Goal: Information Seeking & Learning: Learn about a topic

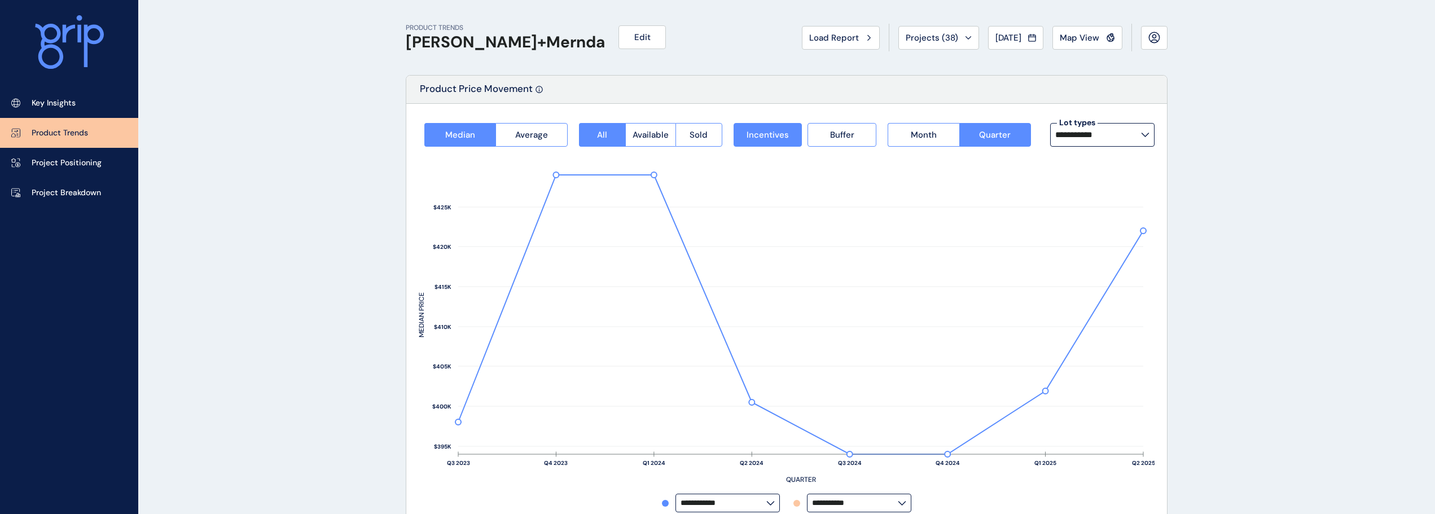
scroll to position [806, 0]
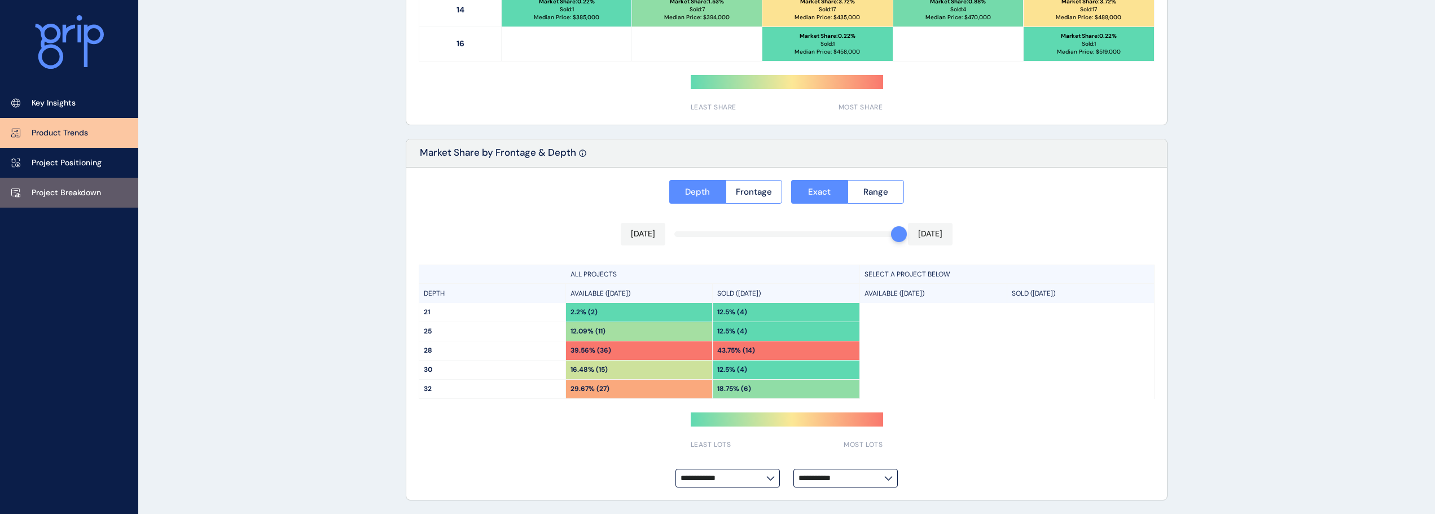
click at [91, 191] on p "Project Breakdown" at bounding box center [66, 192] width 69 height 11
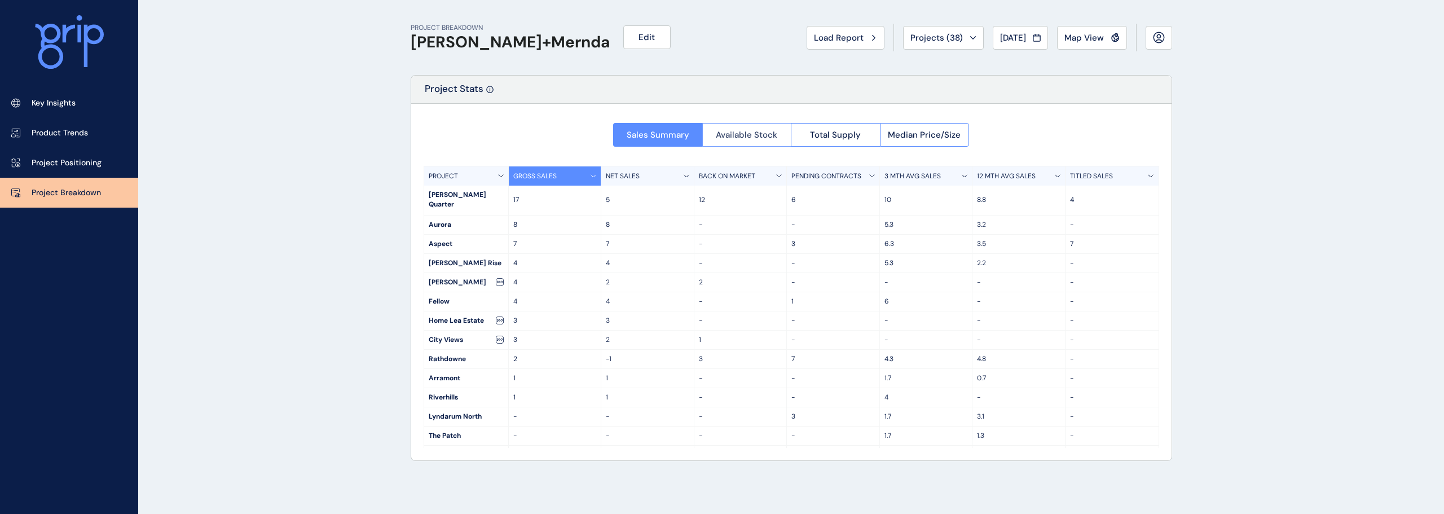
click at [740, 133] on span "Available Stock" at bounding box center [746, 134] width 61 height 11
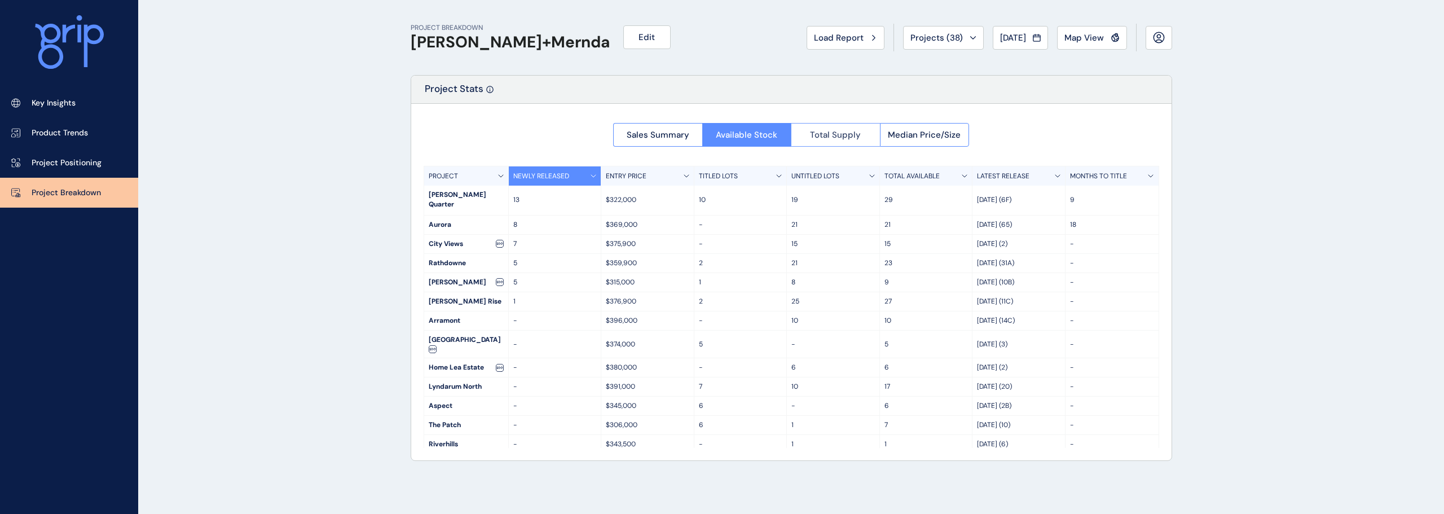
click at [849, 128] on button "Total Supply" at bounding box center [835, 135] width 89 height 24
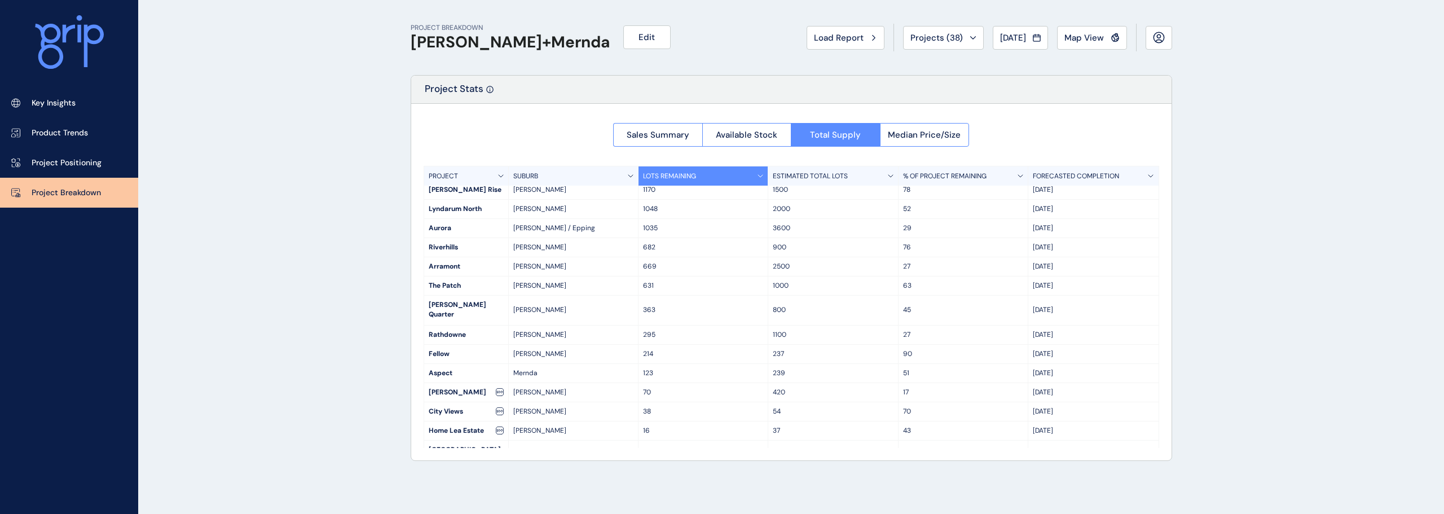
scroll to position [6, 0]
click at [814, 36] on span "Load Report" at bounding box center [839, 37] width 50 height 11
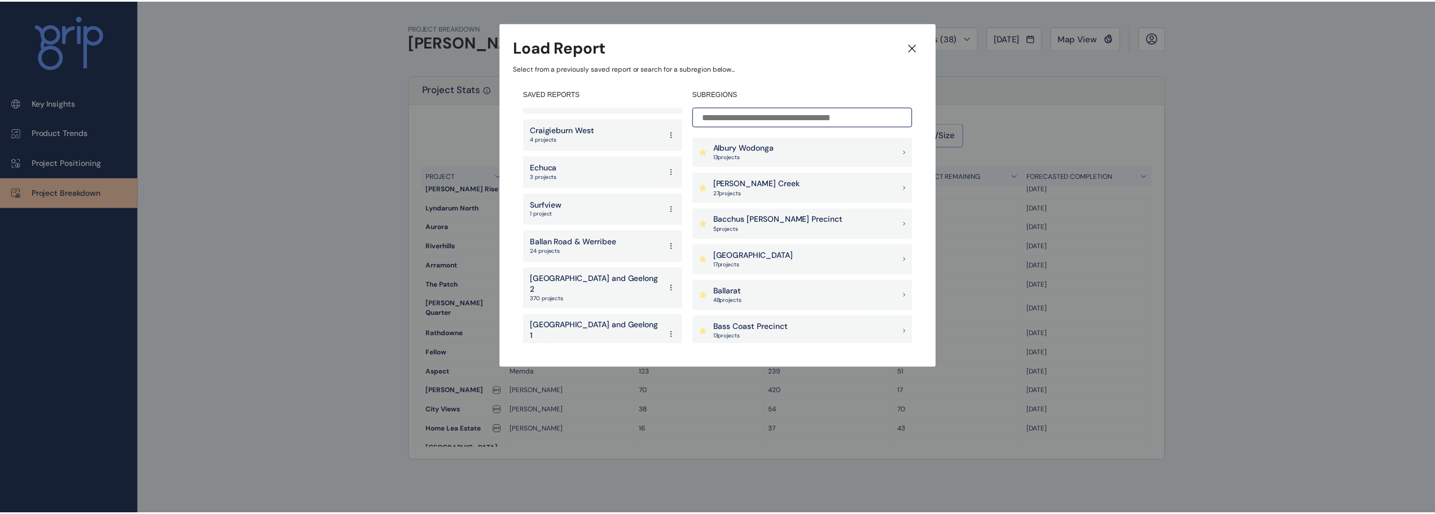
scroll to position [2075, 0]
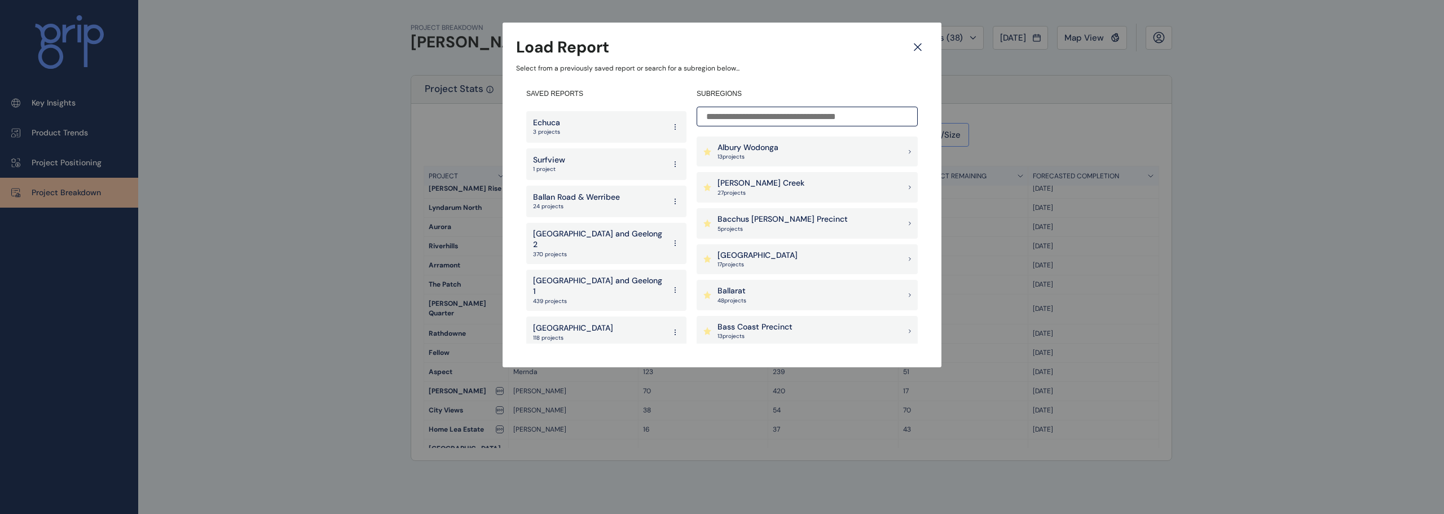
click at [579, 391] on div "West 140 projects" at bounding box center [606, 407] width 160 height 32
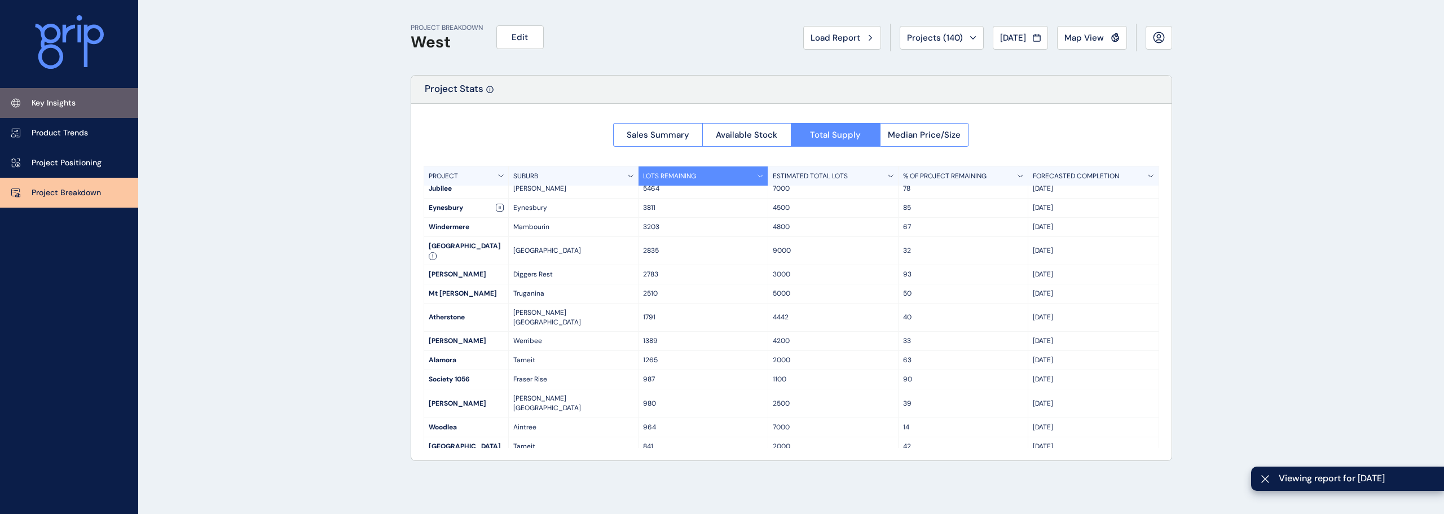
click at [39, 89] on link "Key Insights" at bounding box center [69, 103] width 138 height 30
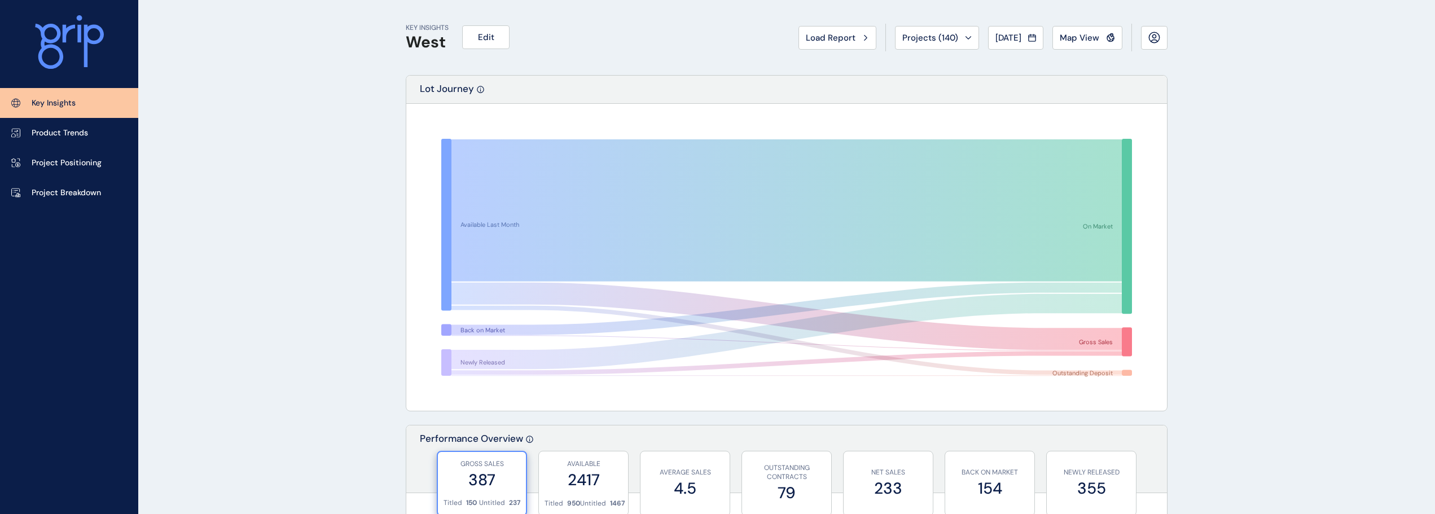
scroll to position [338, 0]
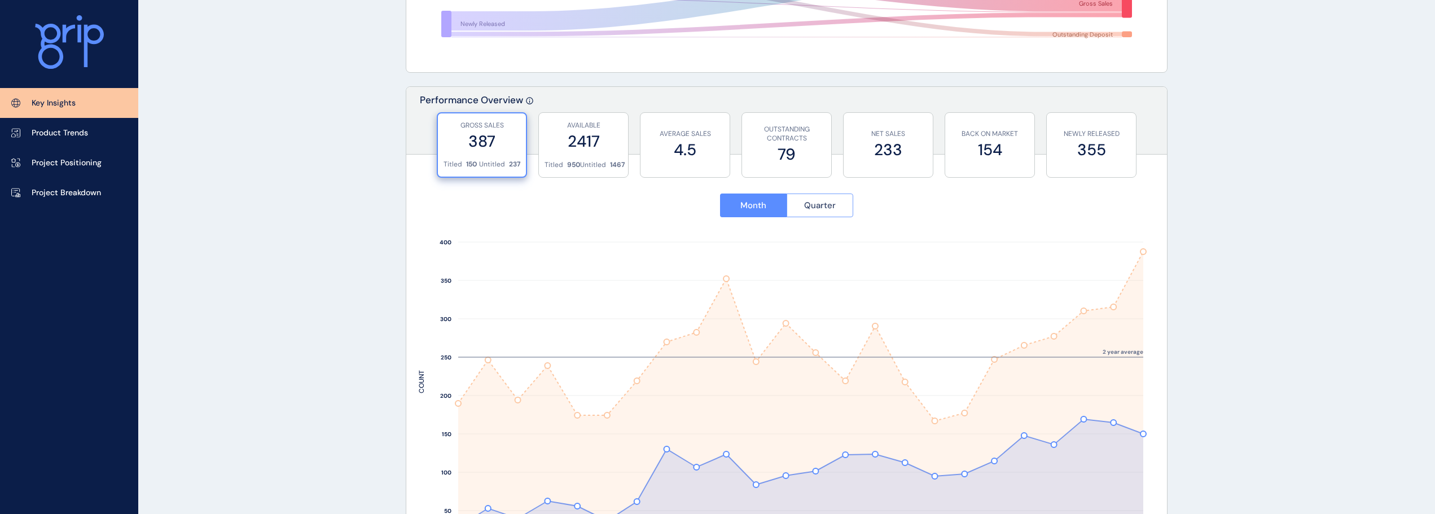
click at [830, 200] on span "Quarter" at bounding box center [820, 205] width 32 height 11
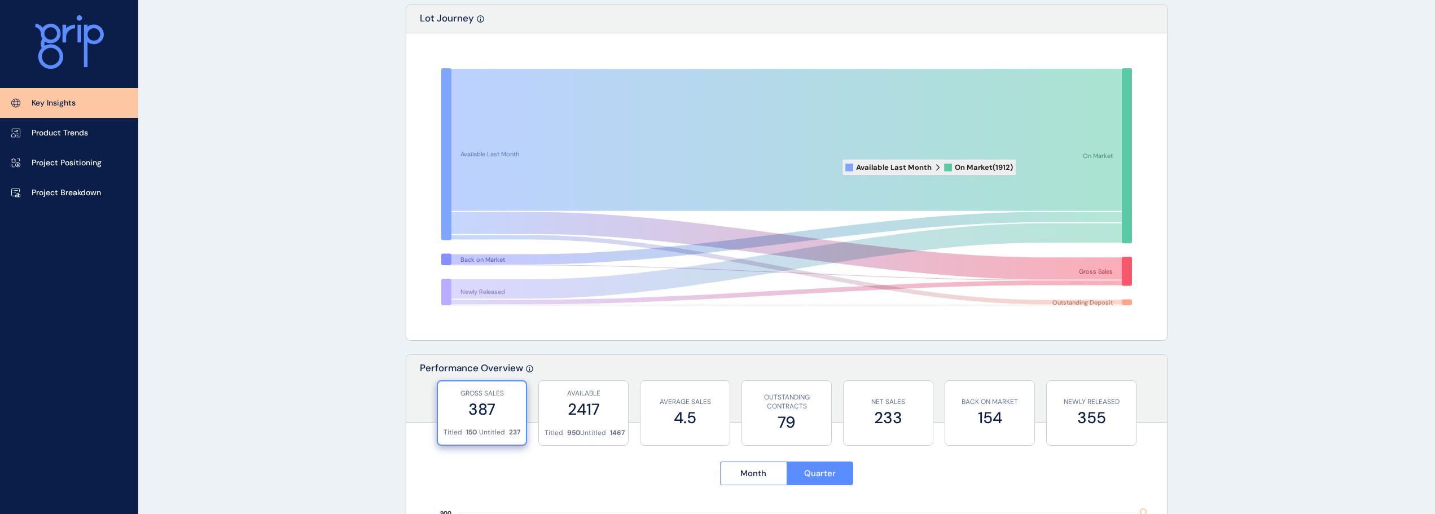
scroll to position [0, 0]
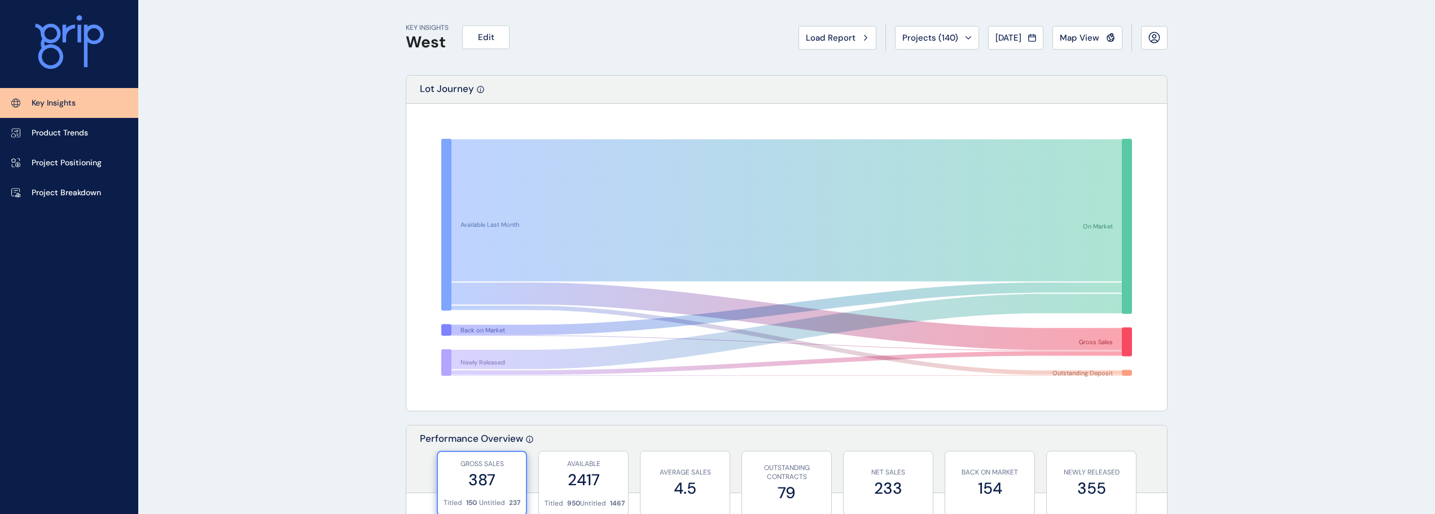
click at [819, 36] on span "Load Report" at bounding box center [831, 37] width 50 height 11
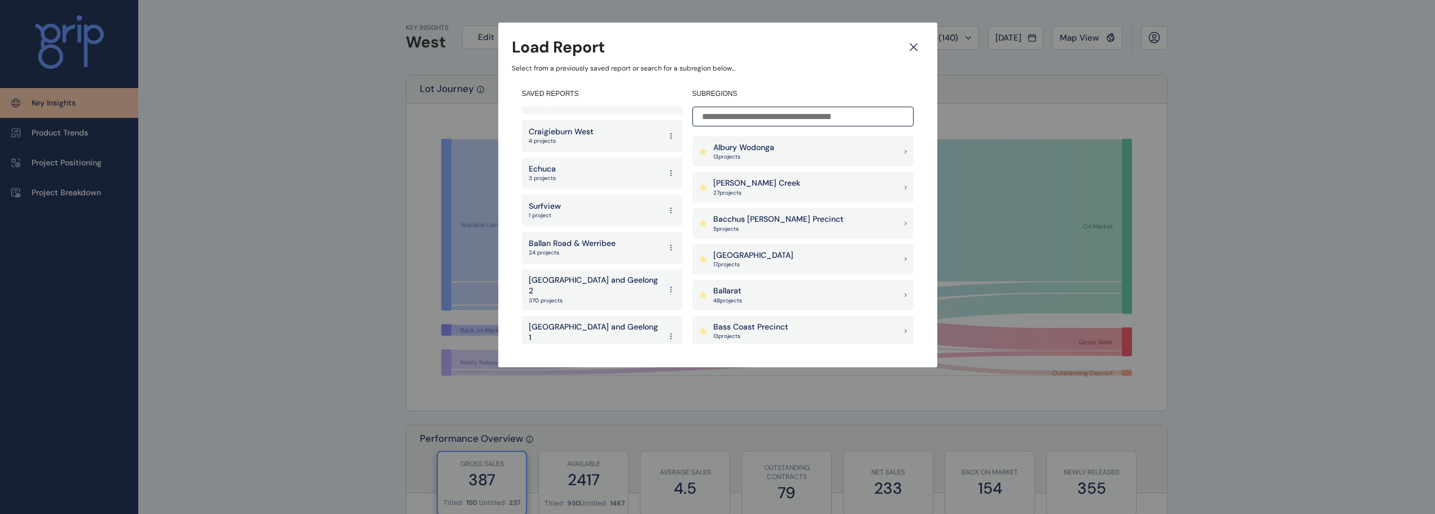
scroll to position [2075, 0]
click at [573, 323] on p "[GEOGRAPHIC_DATA]" at bounding box center [569, 328] width 80 height 11
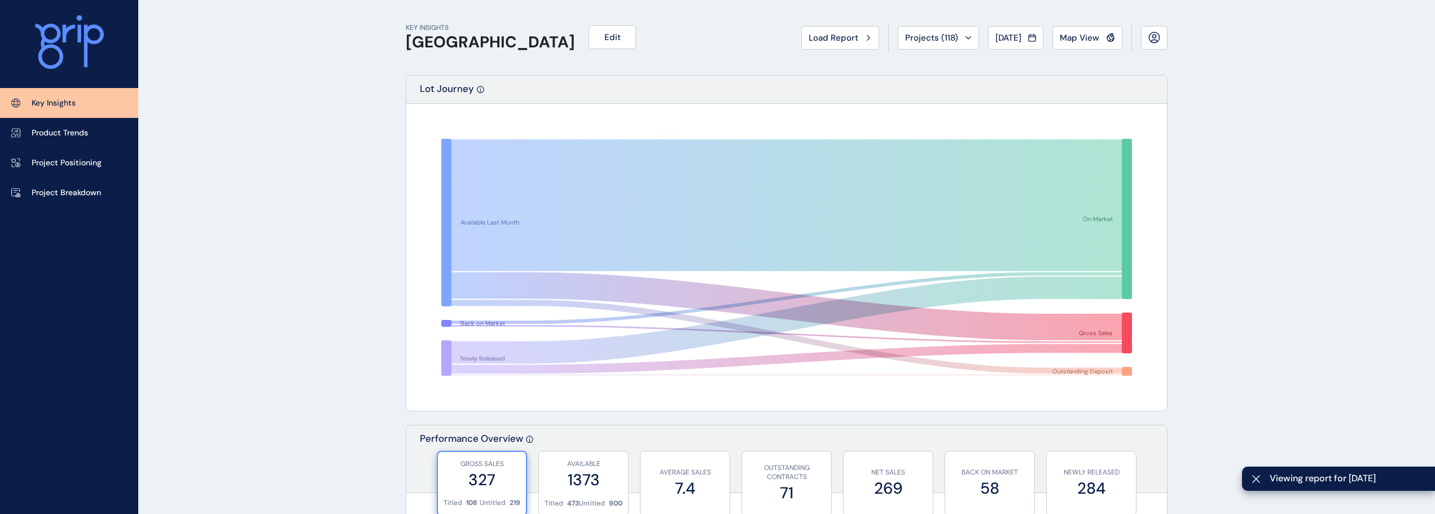
scroll to position [508, 0]
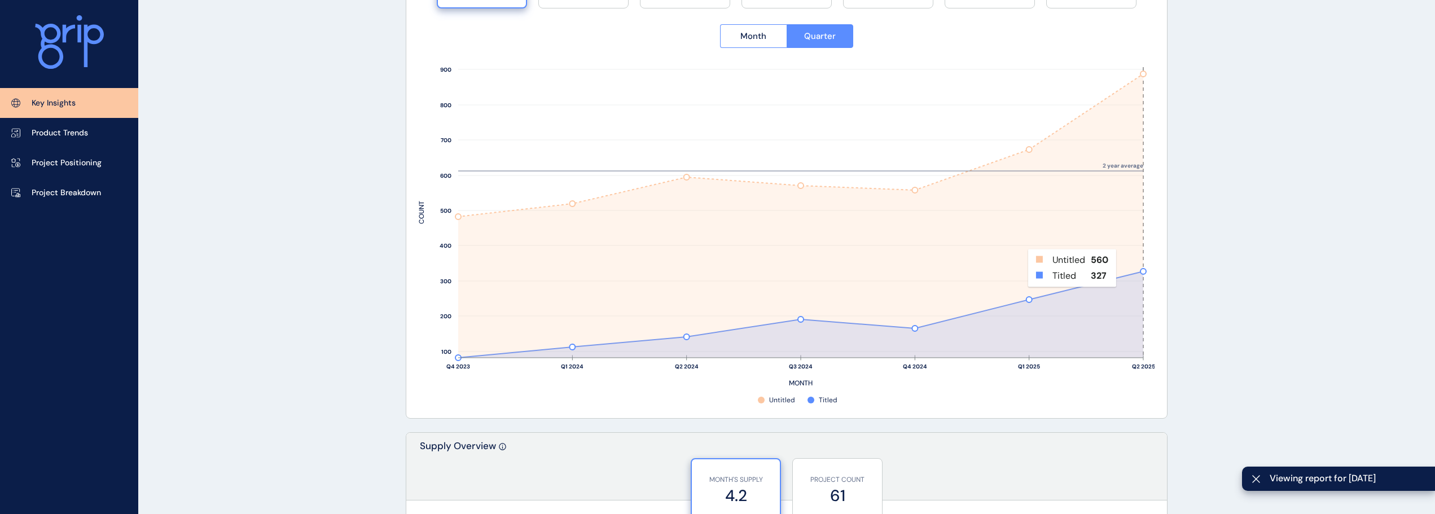
click at [838, 34] on button "Quarter" at bounding box center [819, 36] width 67 height 24
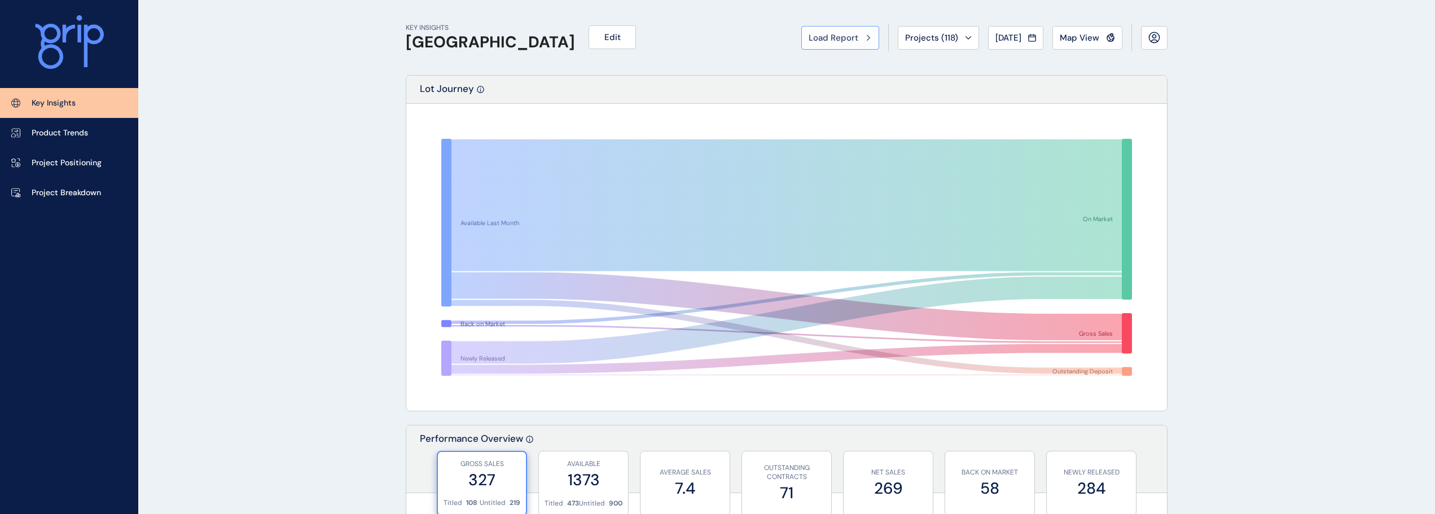
click at [837, 36] on span "Load Report" at bounding box center [833, 37] width 50 height 11
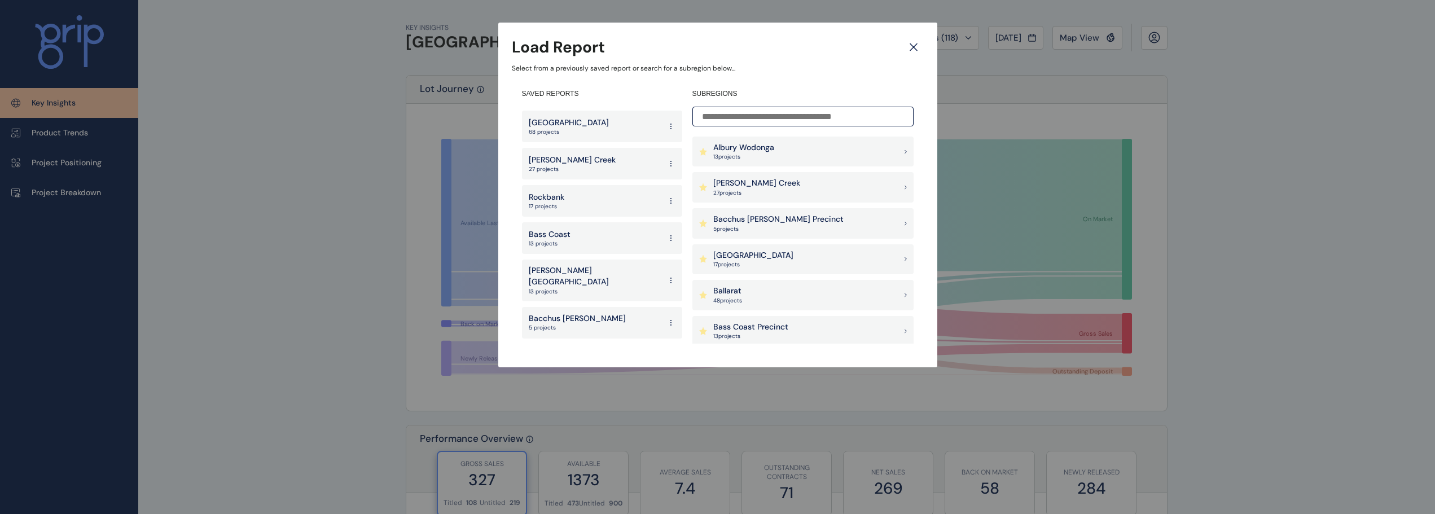
scroll to position [2075, 0]
click at [578, 360] on p "[GEOGRAPHIC_DATA]" at bounding box center [569, 365] width 80 height 11
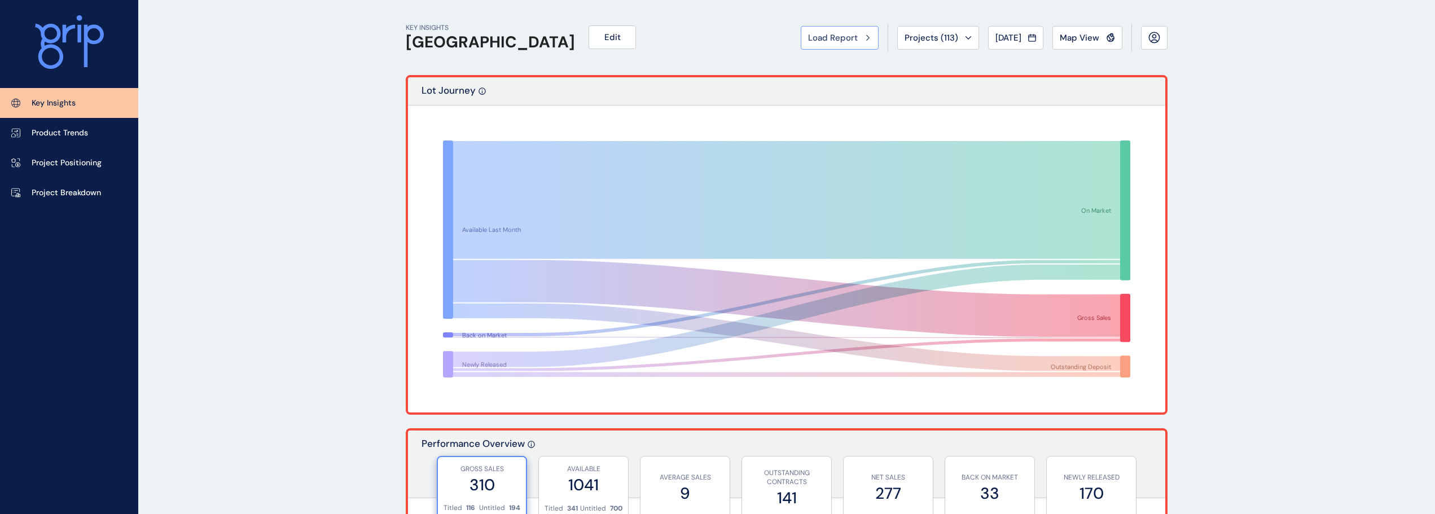
click at [836, 37] on span "Load Report" at bounding box center [833, 37] width 50 height 11
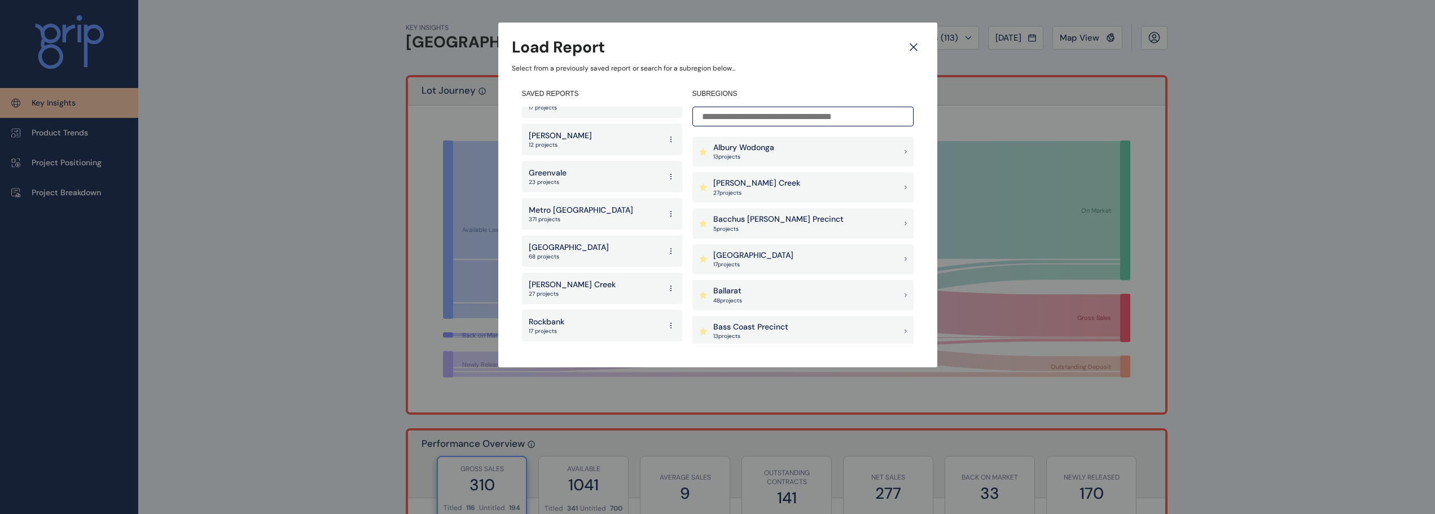
scroll to position [1624, 0]
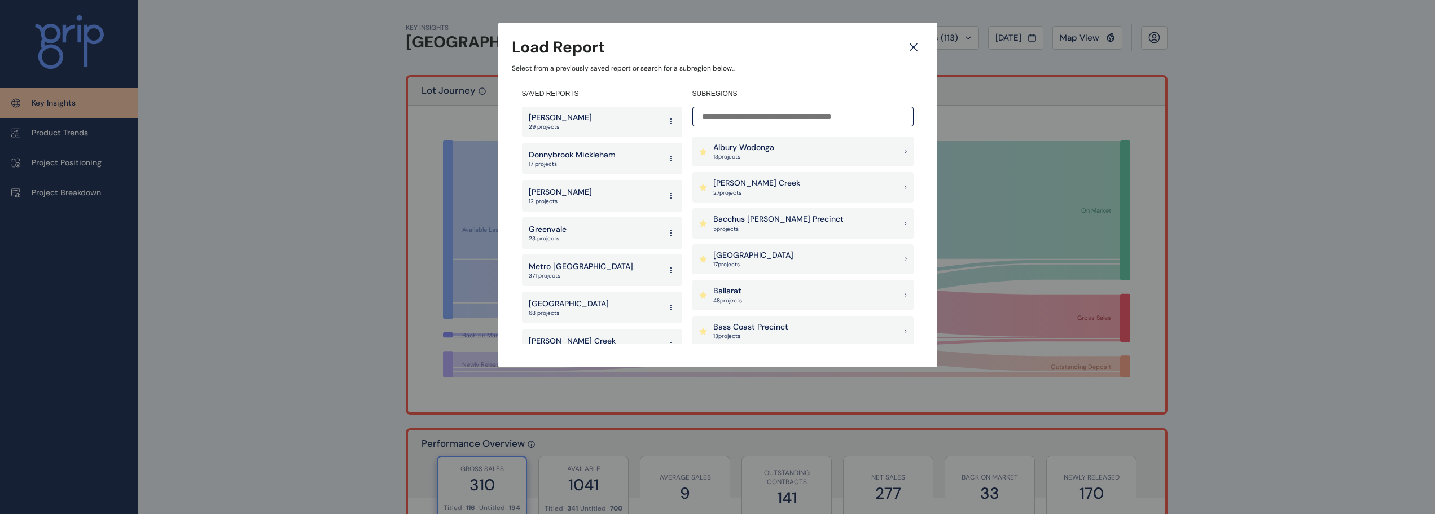
click at [583, 298] on p "[GEOGRAPHIC_DATA]" at bounding box center [569, 303] width 80 height 11
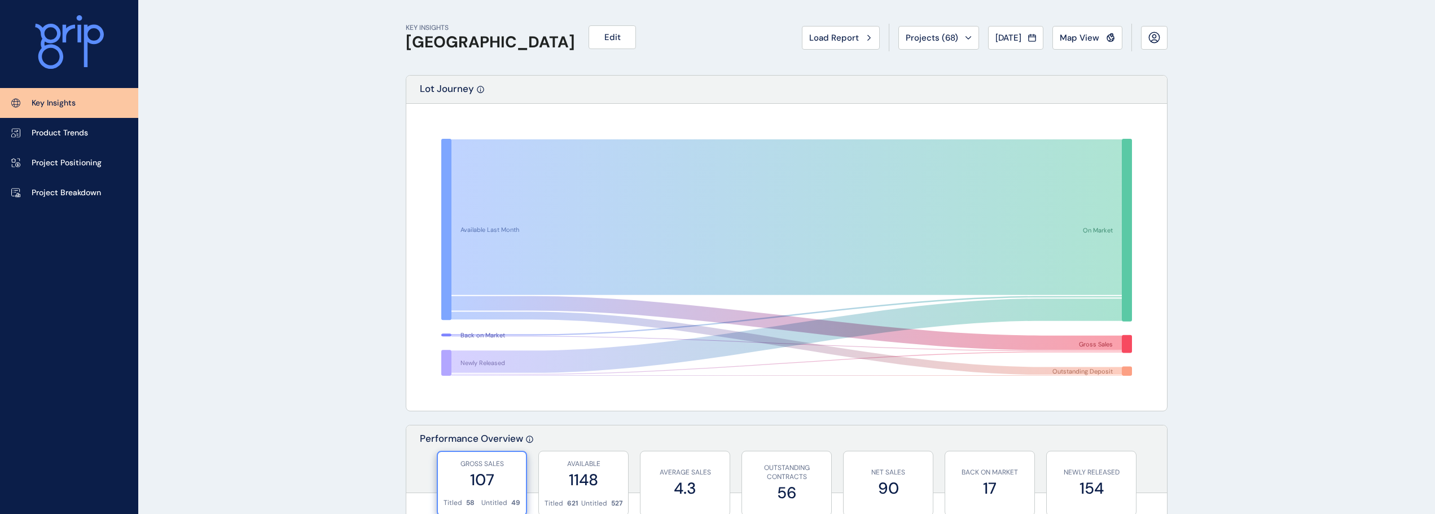
click at [1079, 30] on button "Map View" at bounding box center [1087, 38] width 70 height 24
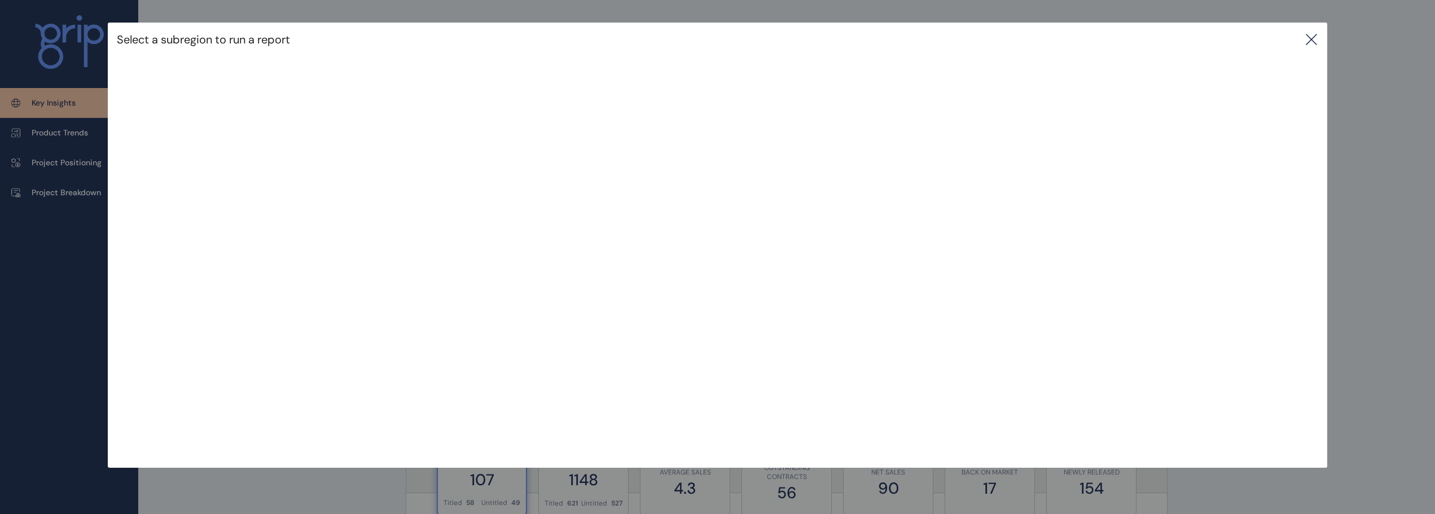
click at [1323, 36] on div "Select a subregion to run a report" at bounding box center [718, 40] width 1220 height 34
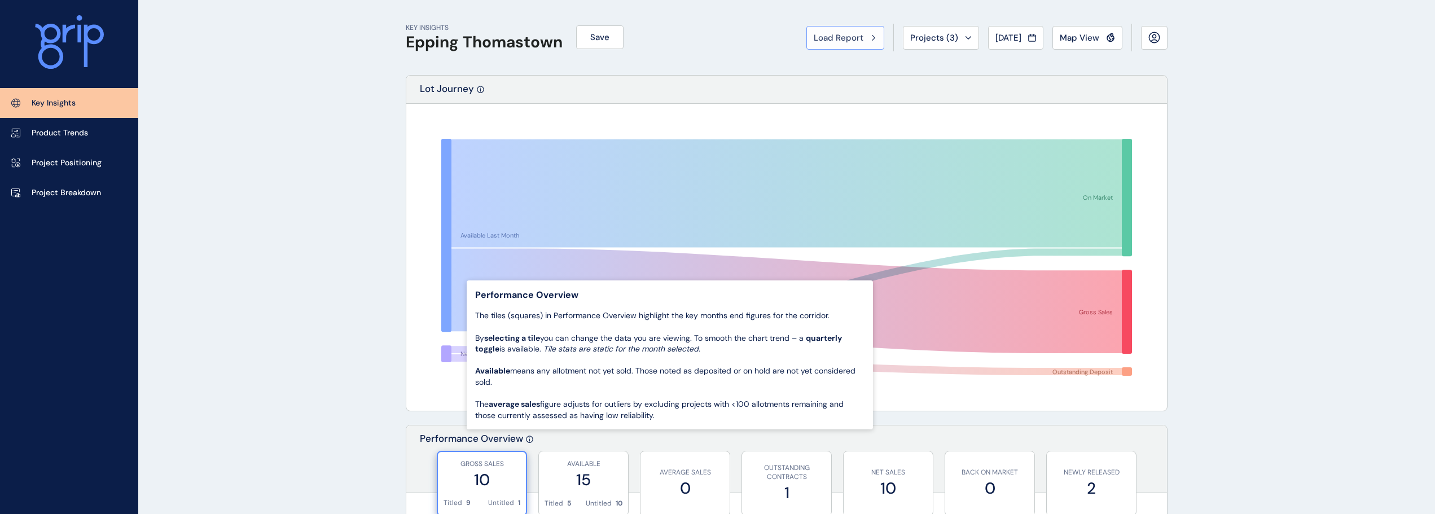
click at [832, 38] on span "Load Report" at bounding box center [838, 37] width 50 height 11
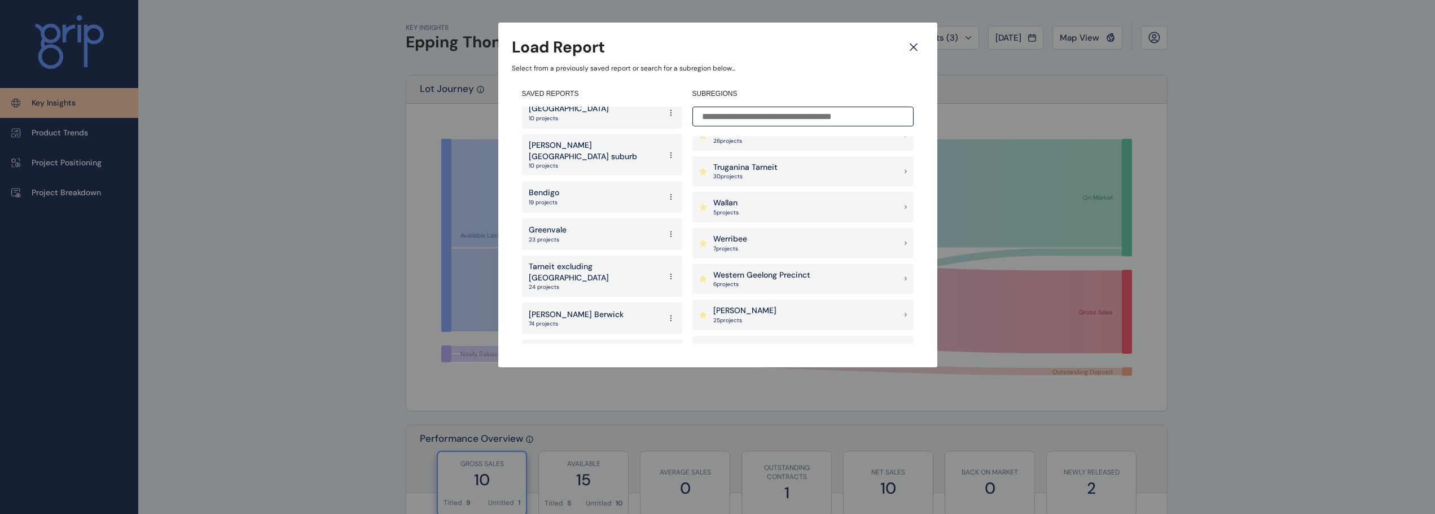
scroll to position [1222, 0]
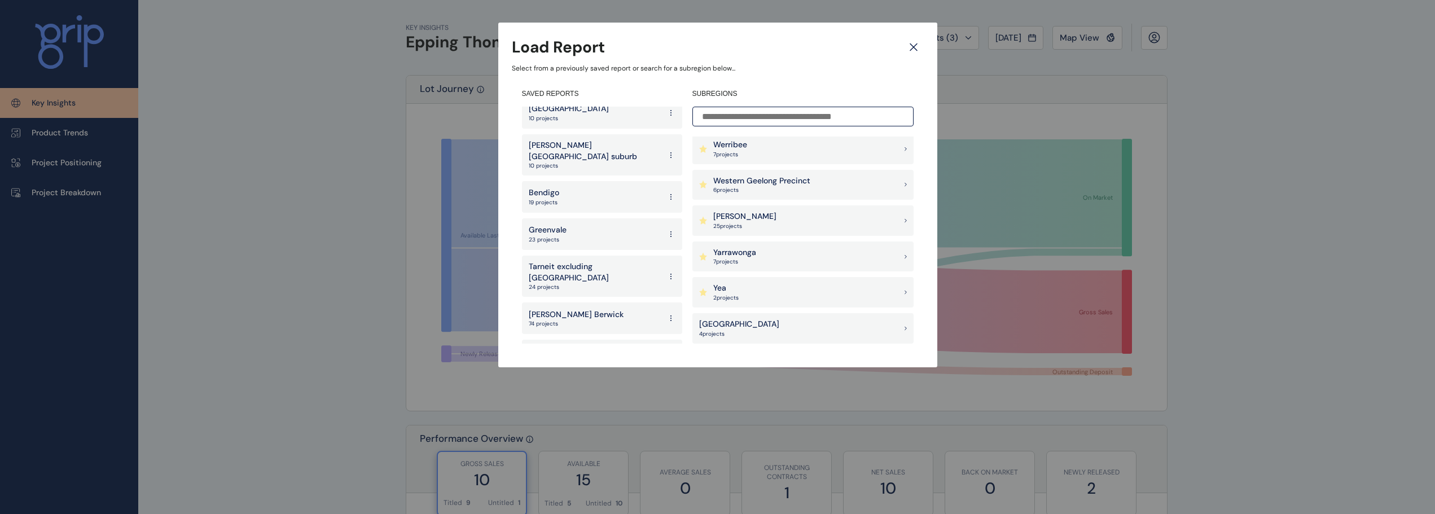
click at [742, 215] on p "[PERSON_NAME]" at bounding box center [744, 216] width 63 height 11
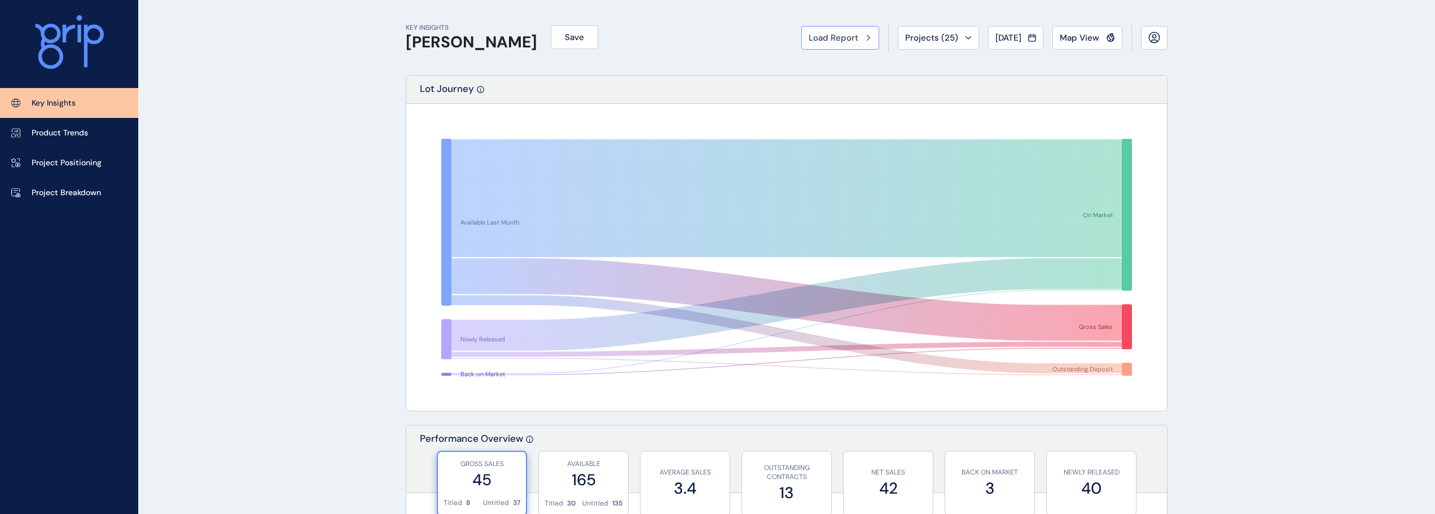
click at [824, 41] on span "Load Report" at bounding box center [833, 37] width 50 height 11
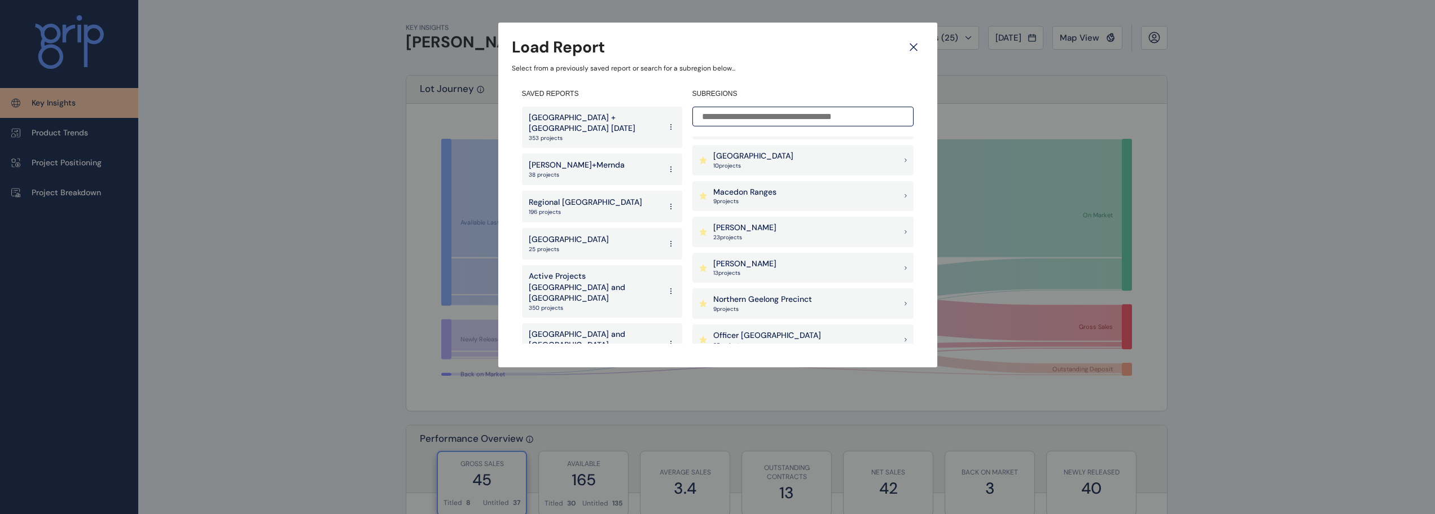
scroll to position [733, 0]
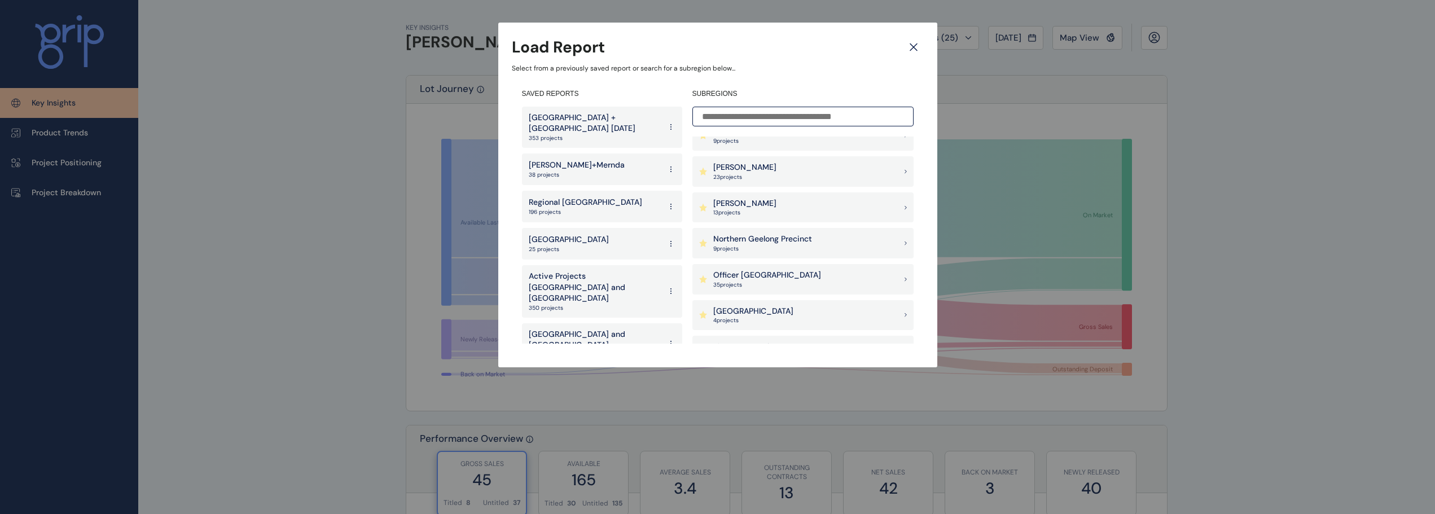
click at [764, 200] on p "[PERSON_NAME]" at bounding box center [744, 203] width 63 height 11
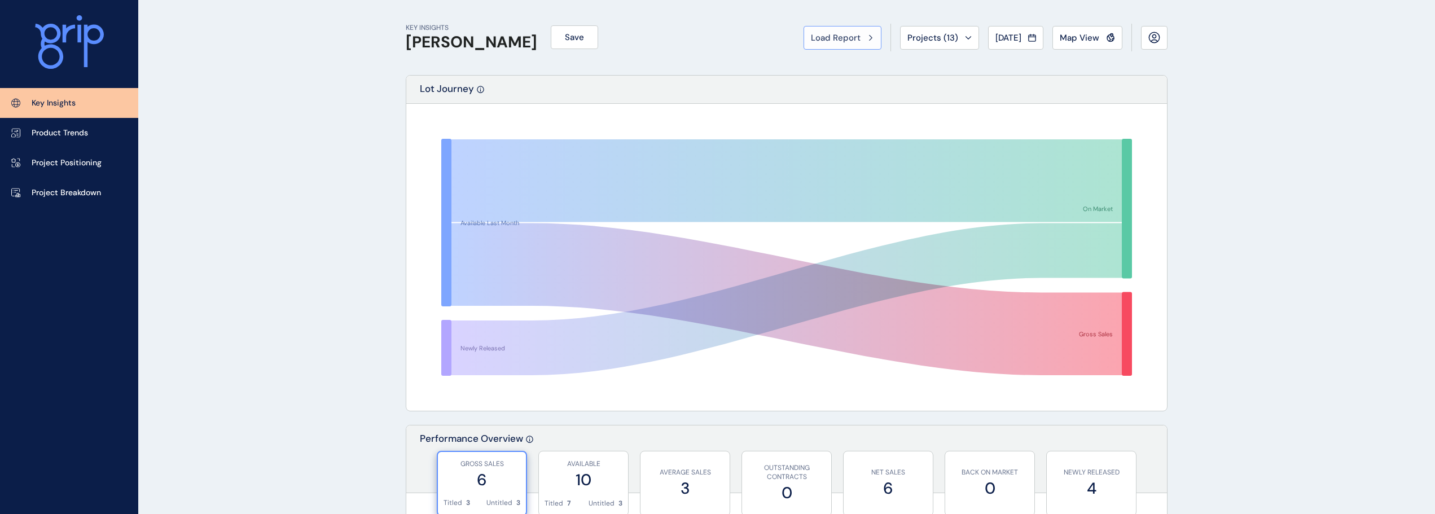
click at [821, 32] on span "Load Report" at bounding box center [836, 37] width 50 height 11
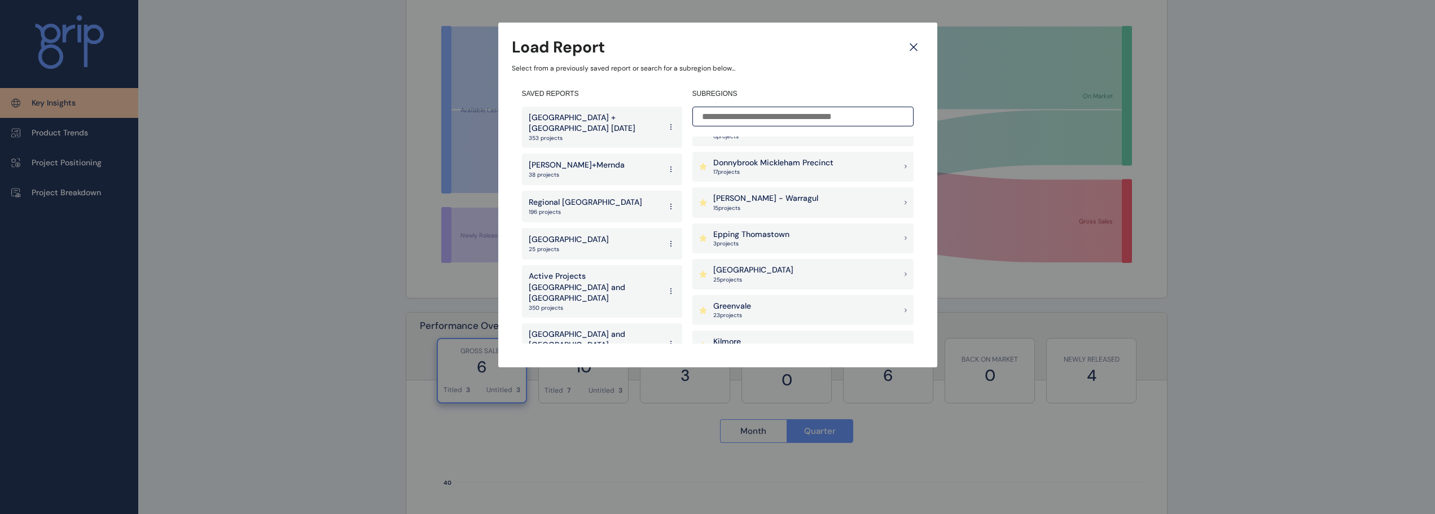
scroll to position [508, 0]
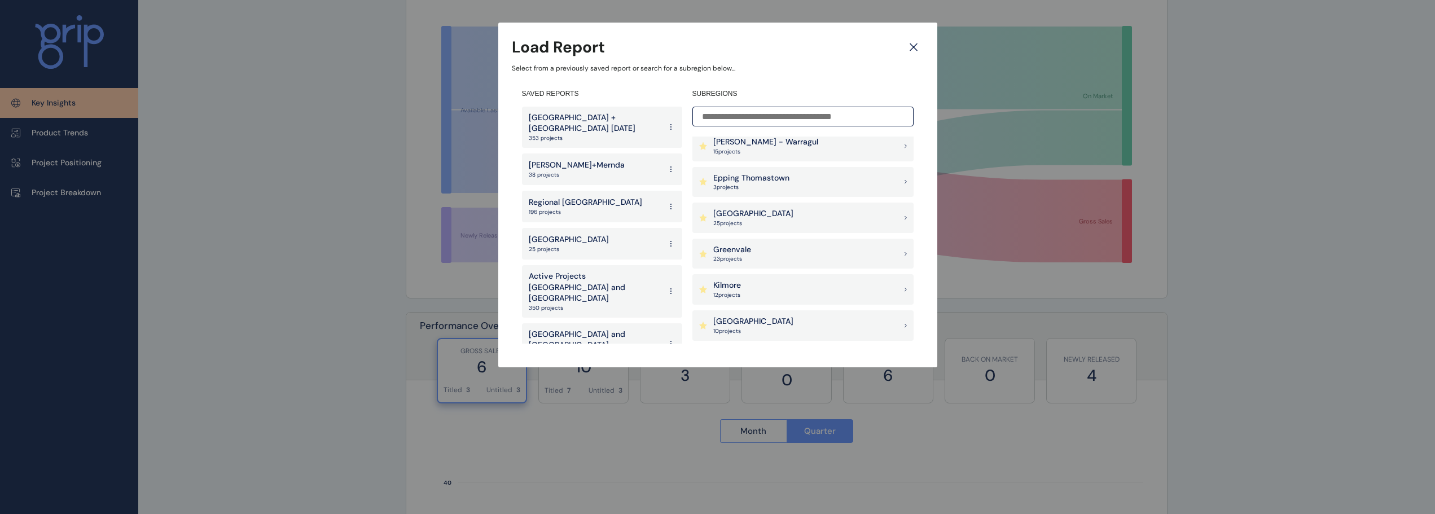
click at [739, 249] on p "Greenvale" at bounding box center [732, 249] width 38 height 11
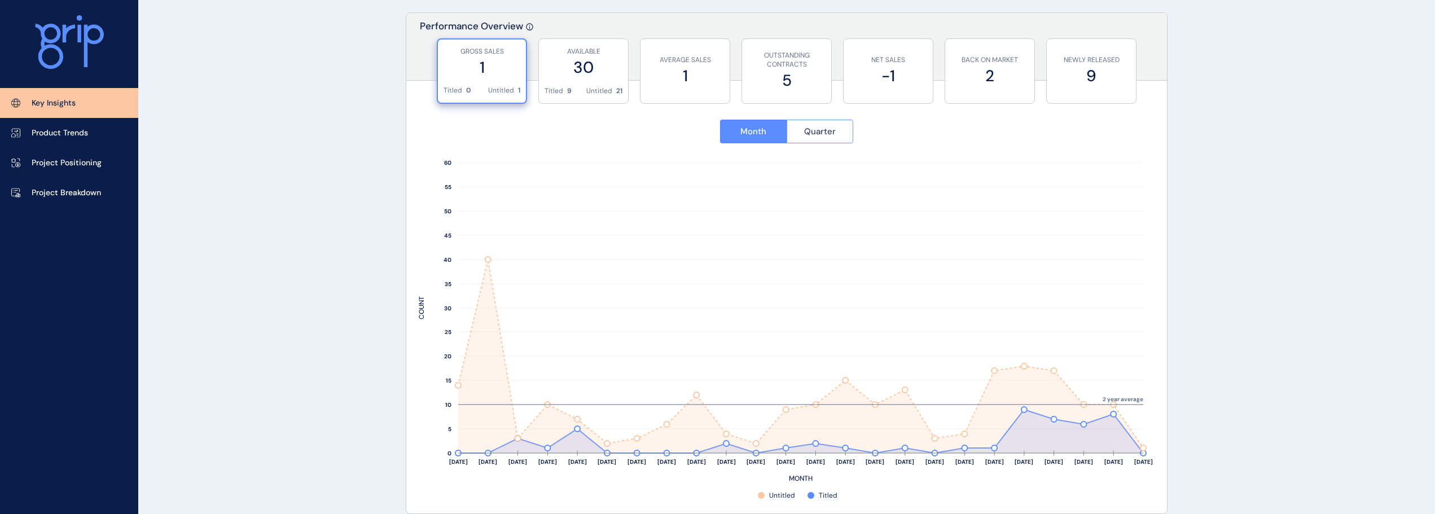
scroll to position [395, 0]
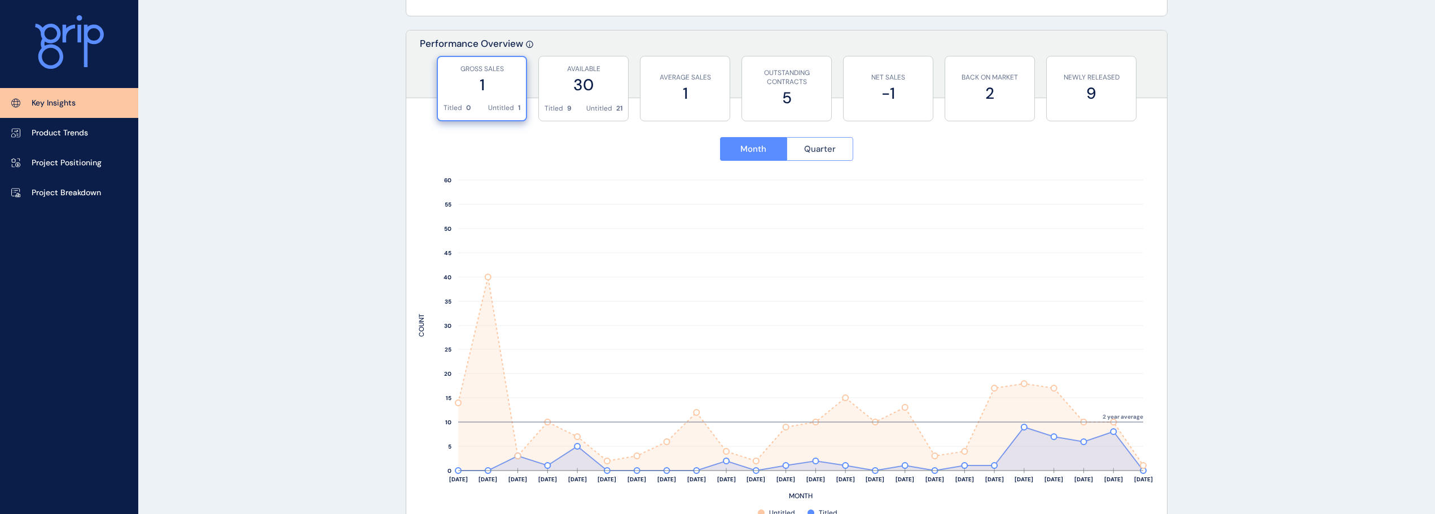
click at [821, 152] on span "Quarter" at bounding box center [820, 148] width 32 height 11
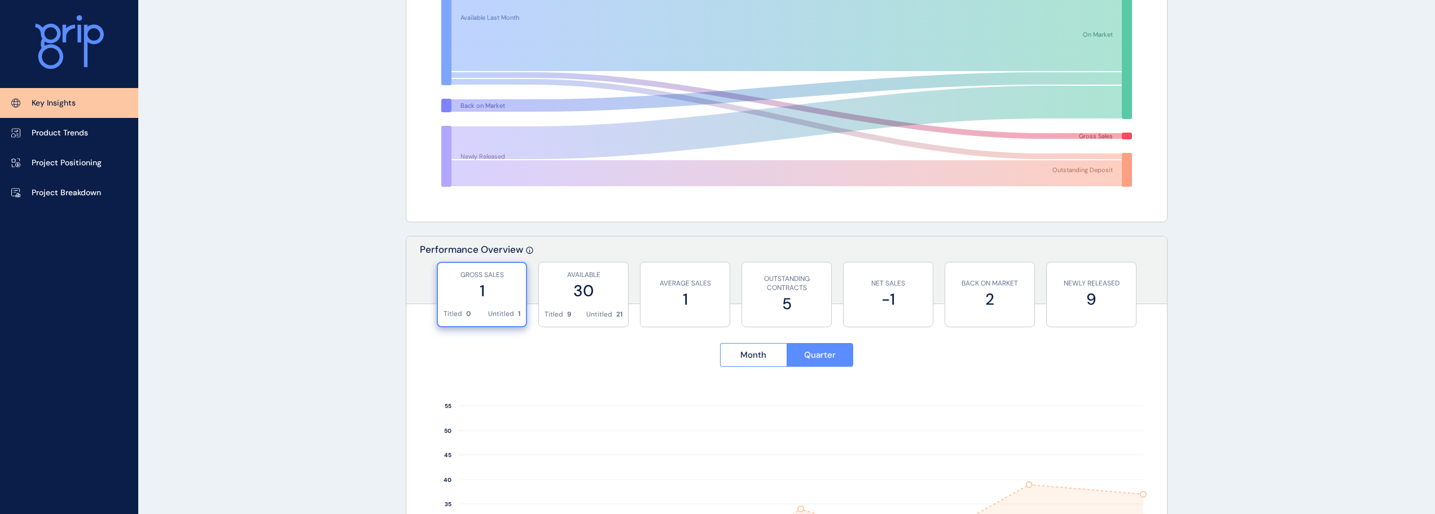
scroll to position [0, 0]
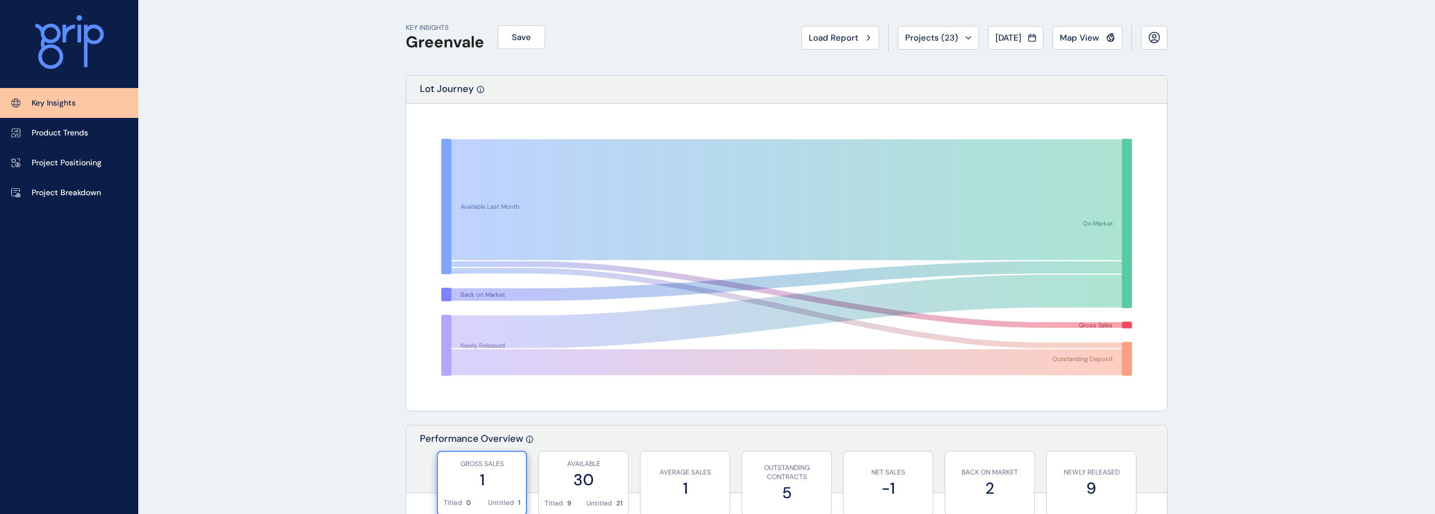
click at [816, 33] on span "Load Report" at bounding box center [833, 37] width 50 height 11
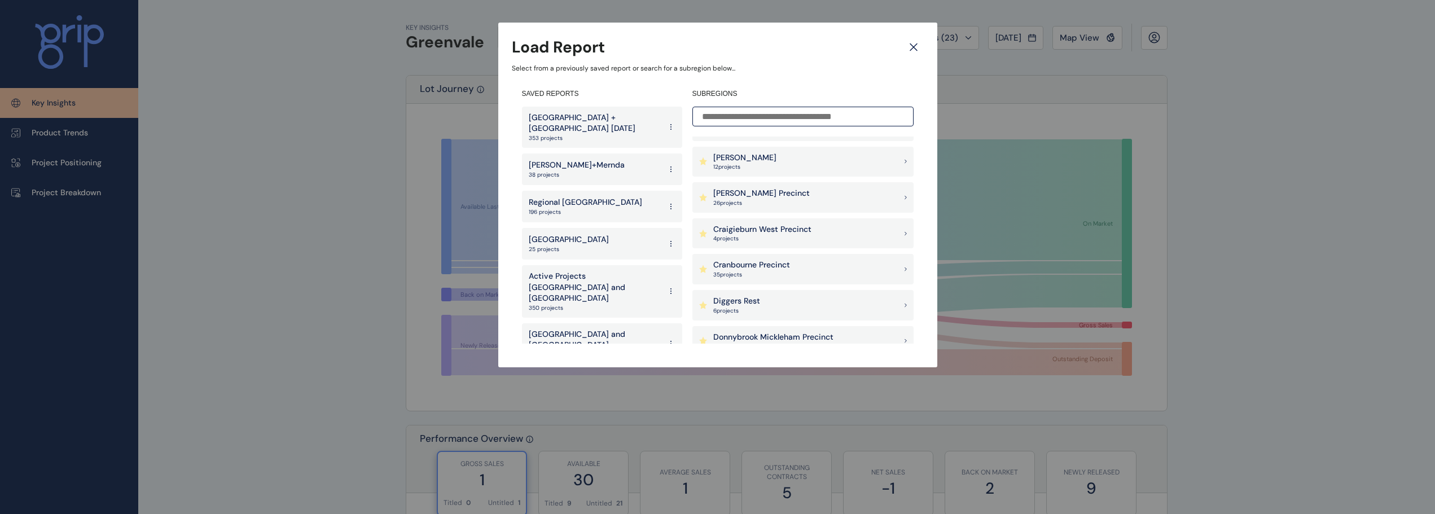
scroll to position [338, 0]
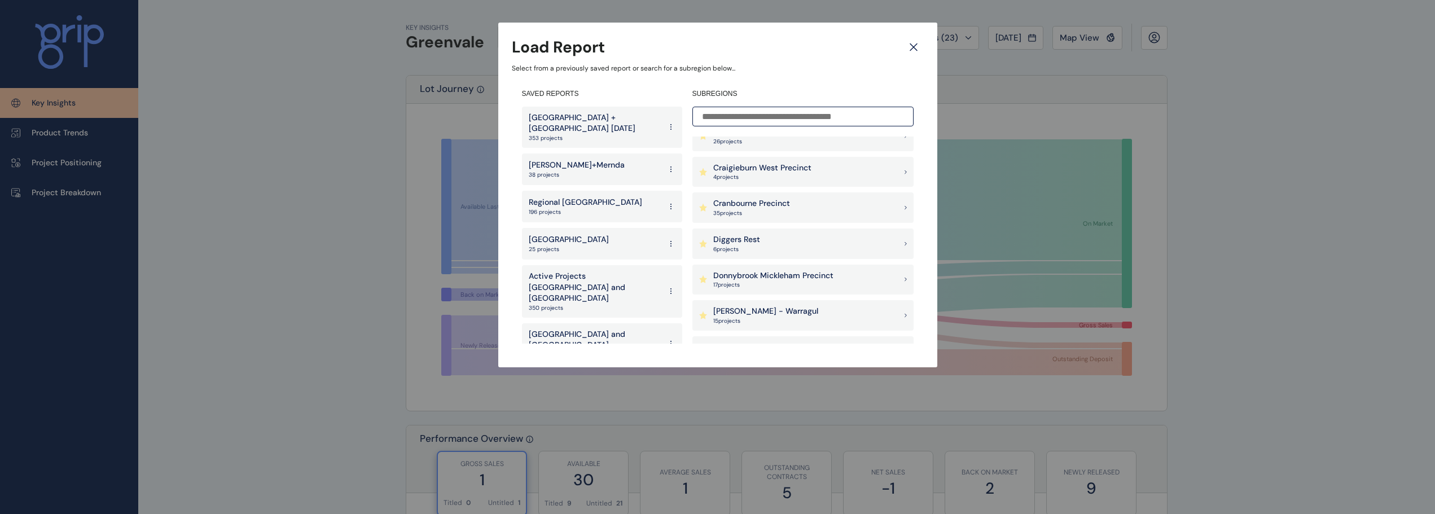
click at [770, 171] on p "Craigieburn West Precinct" at bounding box center [762, 167] width 98 height 11
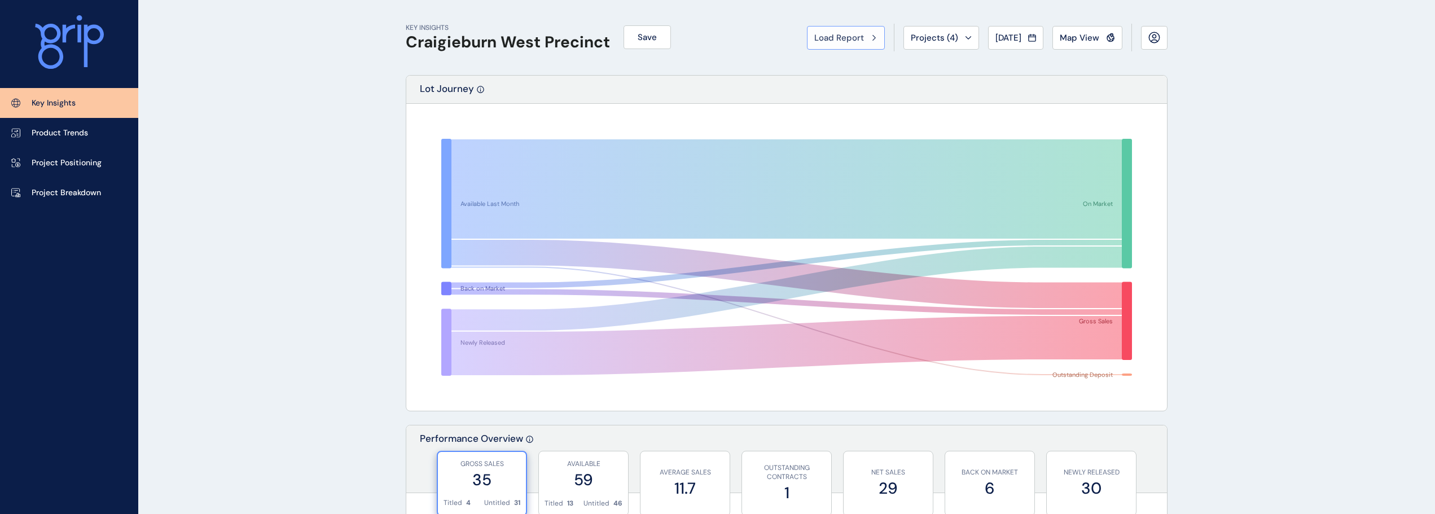
click at [819, 41] on span "Load Report" at bounding box center [839, 37] width 50 height 11
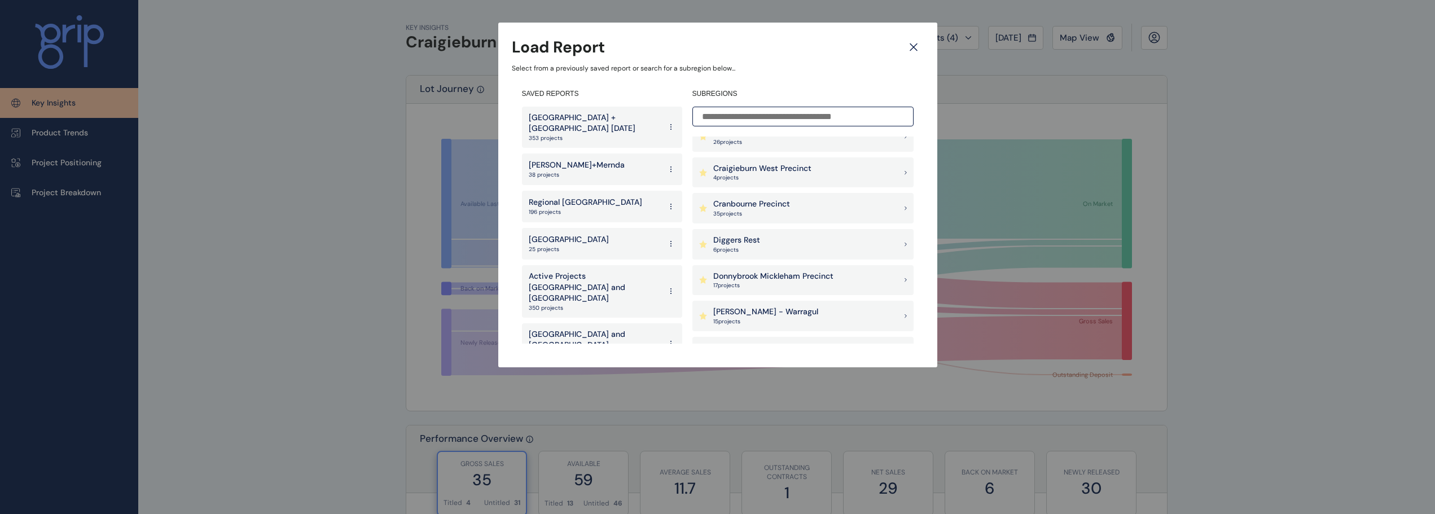
scroll to position [338, 0]
click at [775, 283] on p "17 project s" at bounding box center [773, 285] width 120 height 8
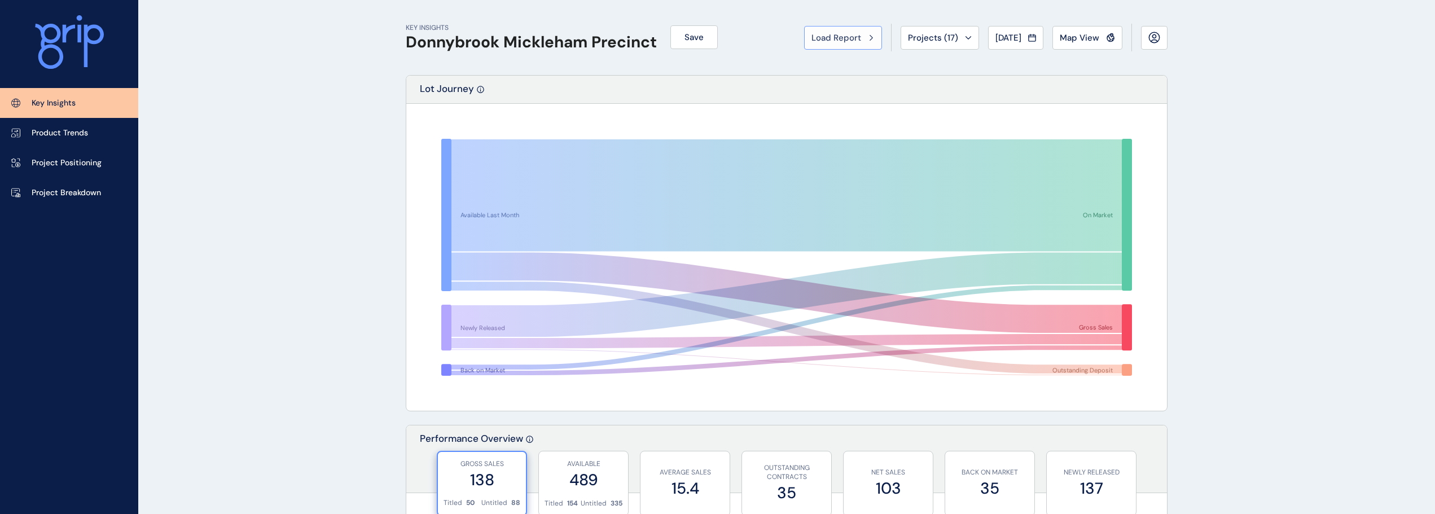
click at [829, 37] on span "Load Report" at bounding box center [836, 37] width 50 height 11
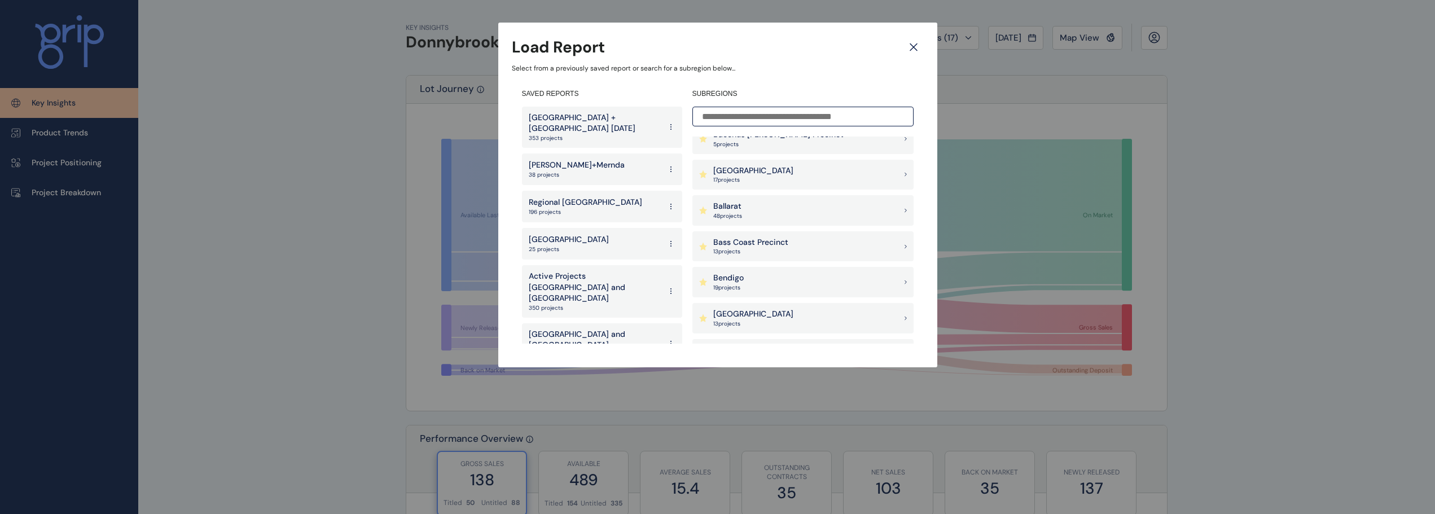
scroll to position [169, 0]
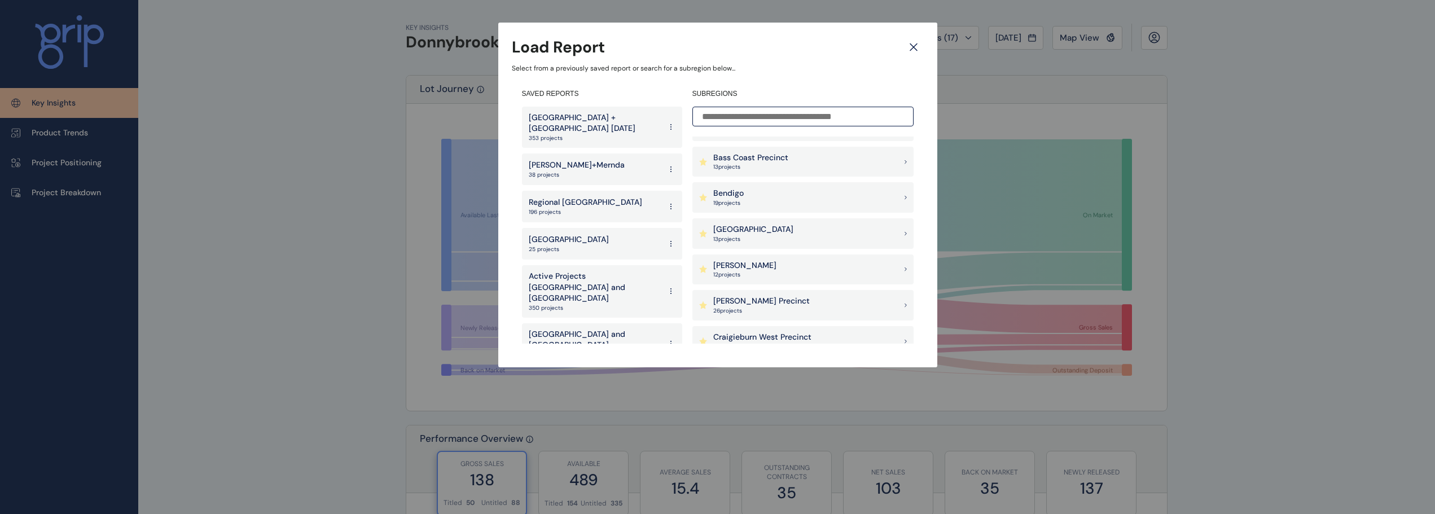
click at [742, 258] on div "Beveridge 12 project s" at bounding box center [802, 269] width 221 height 30
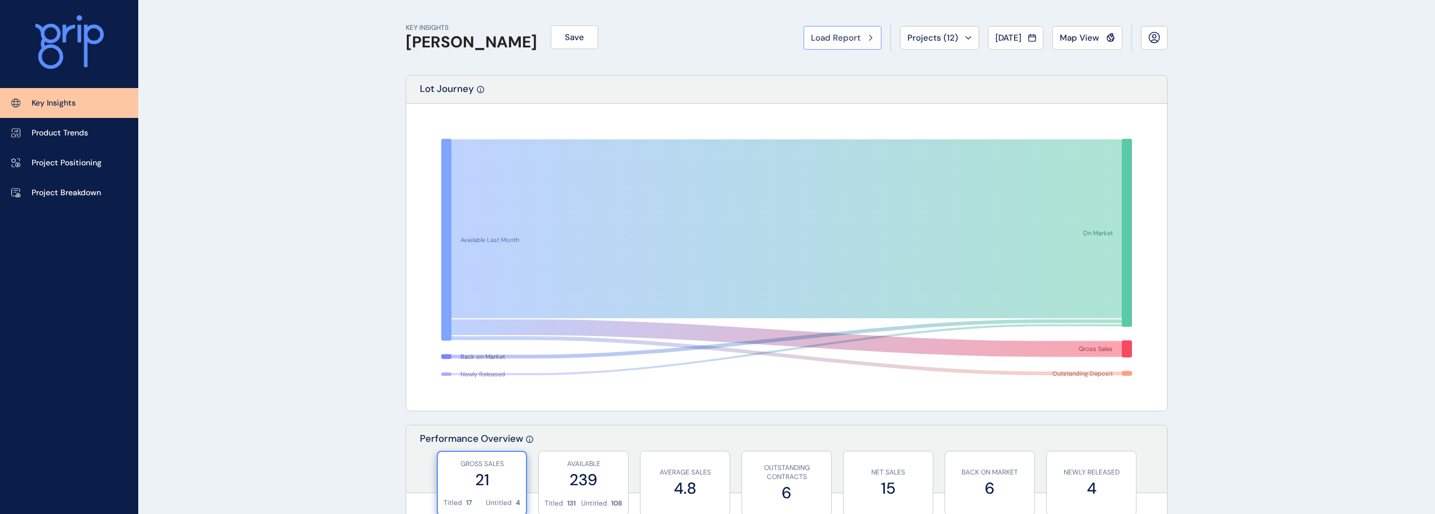
click at [841, 34] on span "Load Report" at bounding box center [836, 37] width 50 height 11
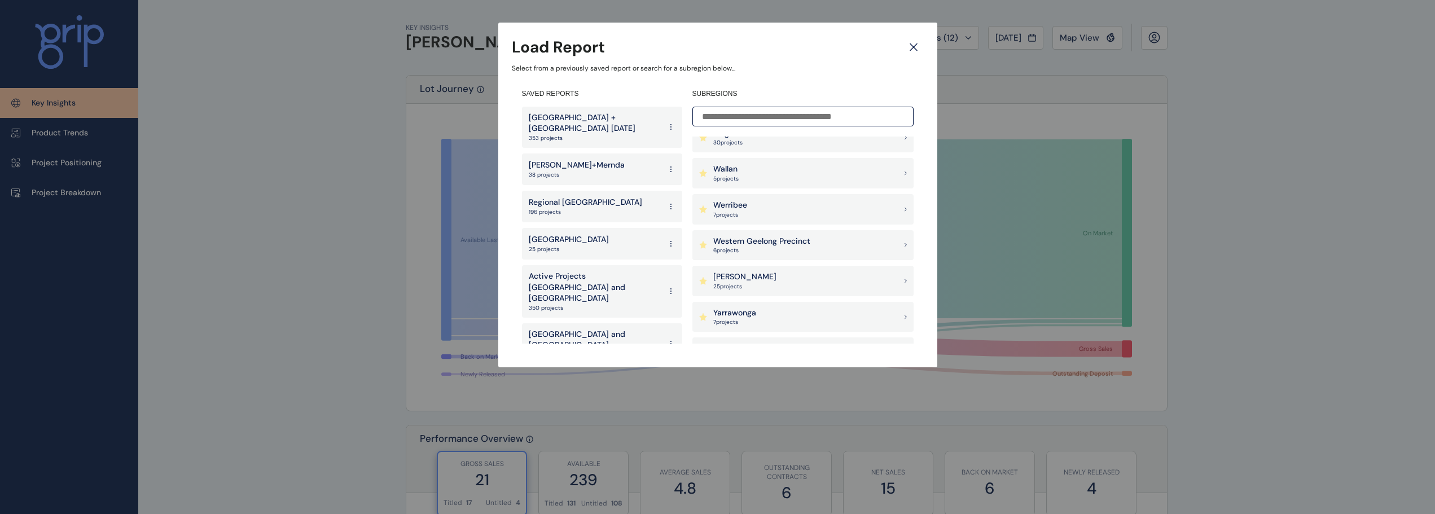
scroll to position [1110, 0]
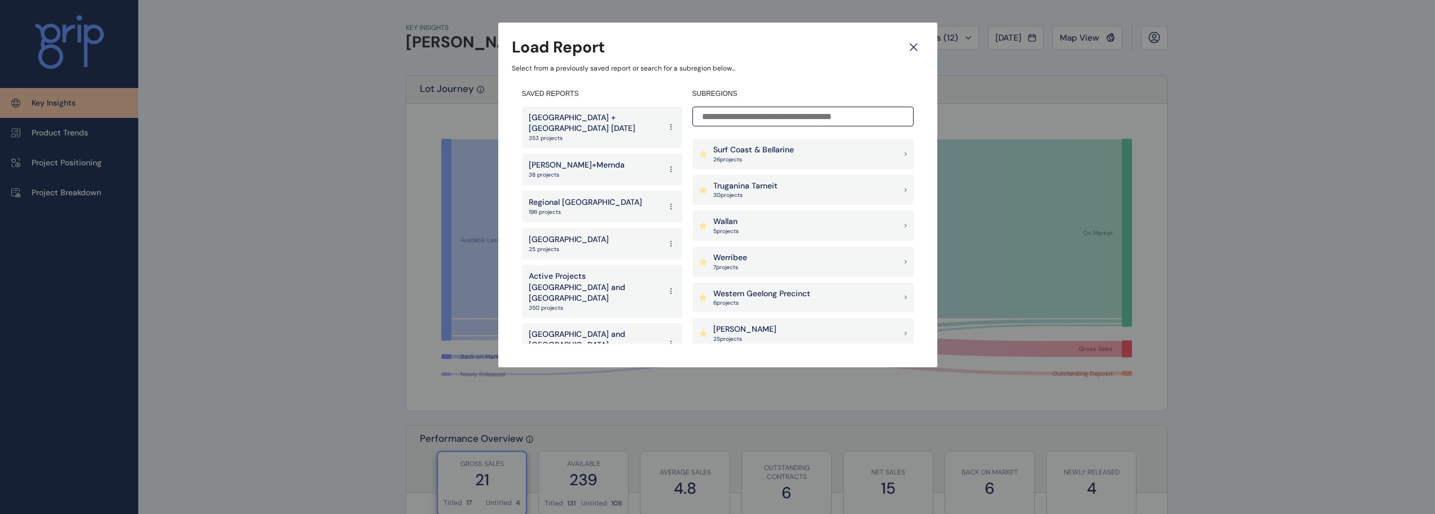
click at [738, 225] on p "Wallan" at bounding box center [725, 221] width 25 height 11
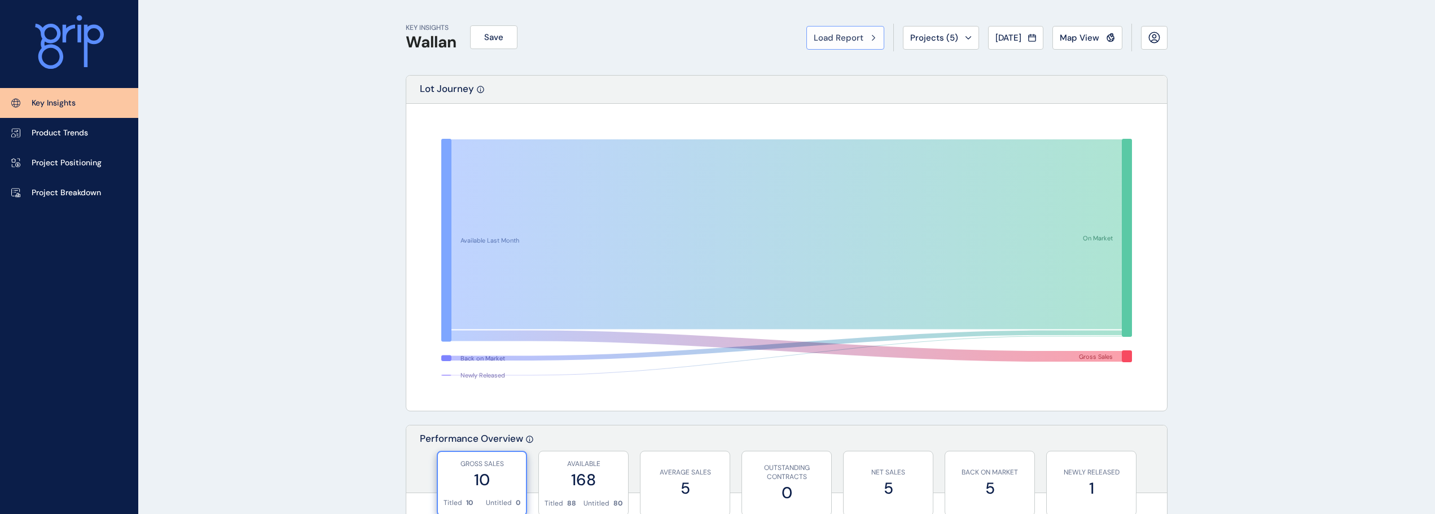
click at [833, 42] on span "Load Report" at bounding box center [838, 37] width 50 height 11
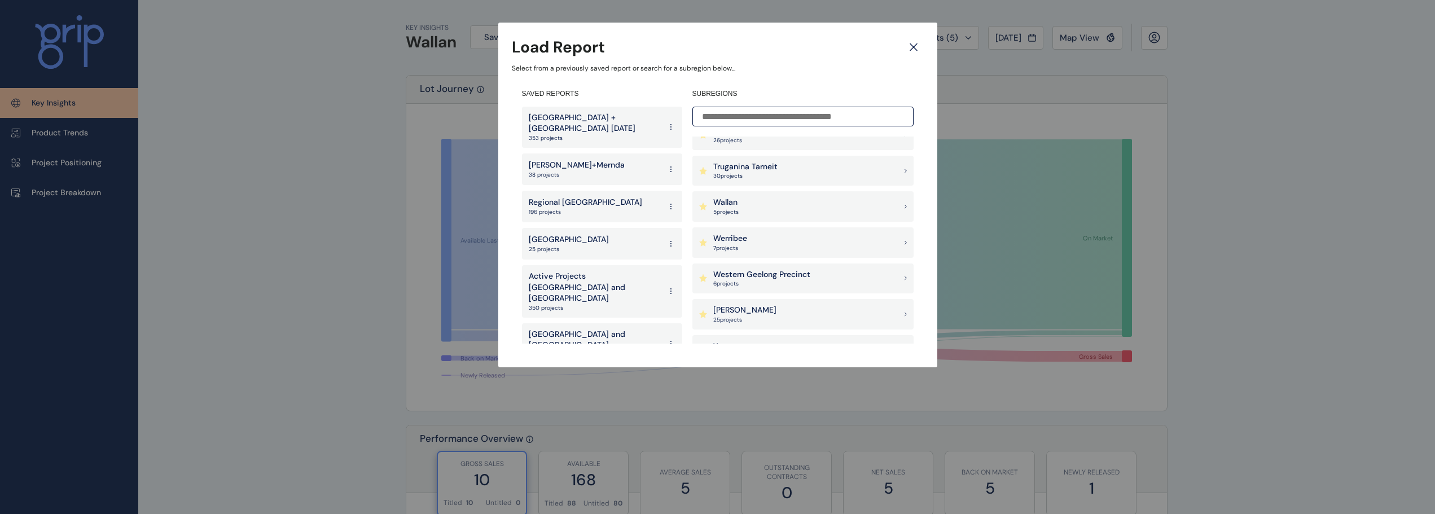
scroll to position [1053, 0]
click at [732, 168] on p "Sunbury" at bounding box center [728, 170] width 30 height 11
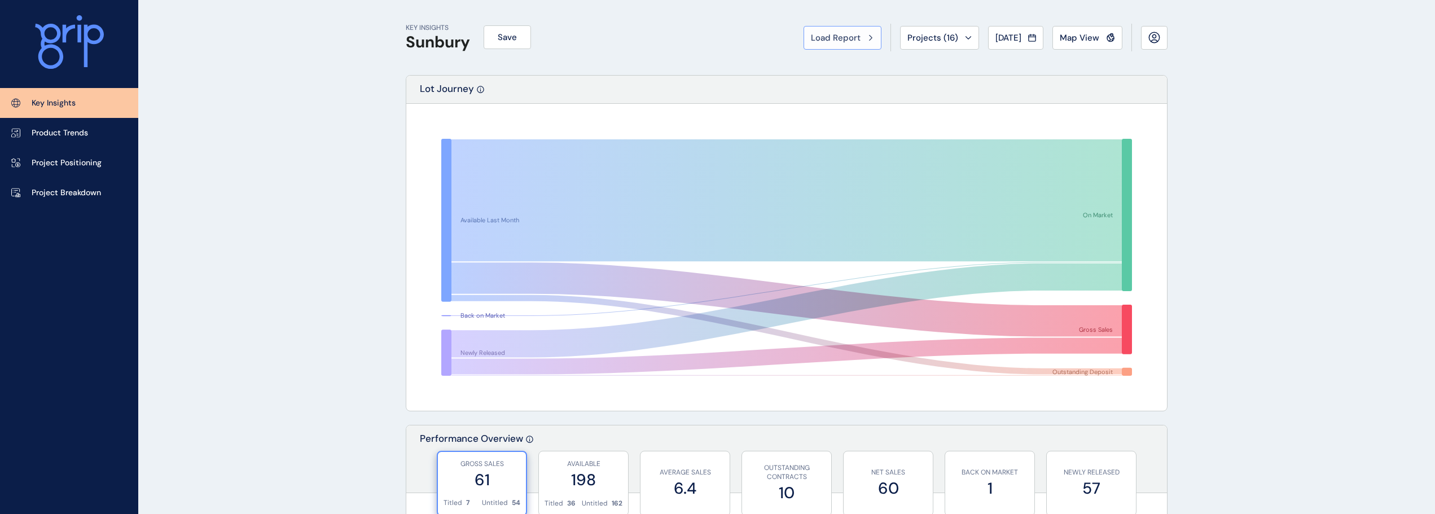
click at [834, 35] on span "Load Report" at bounding box center [836, 37] width 50 height 11
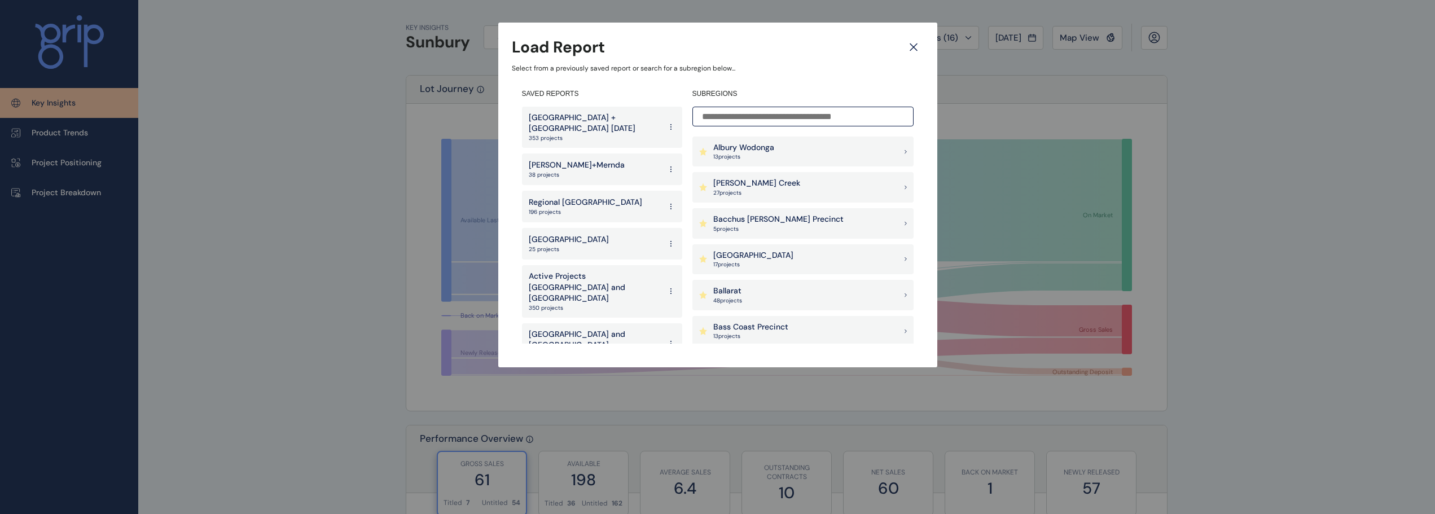
click at [579, 160] on p "[PERSON_NAME]+Mernda" at bounding box center [577, 165] width 96 height 11
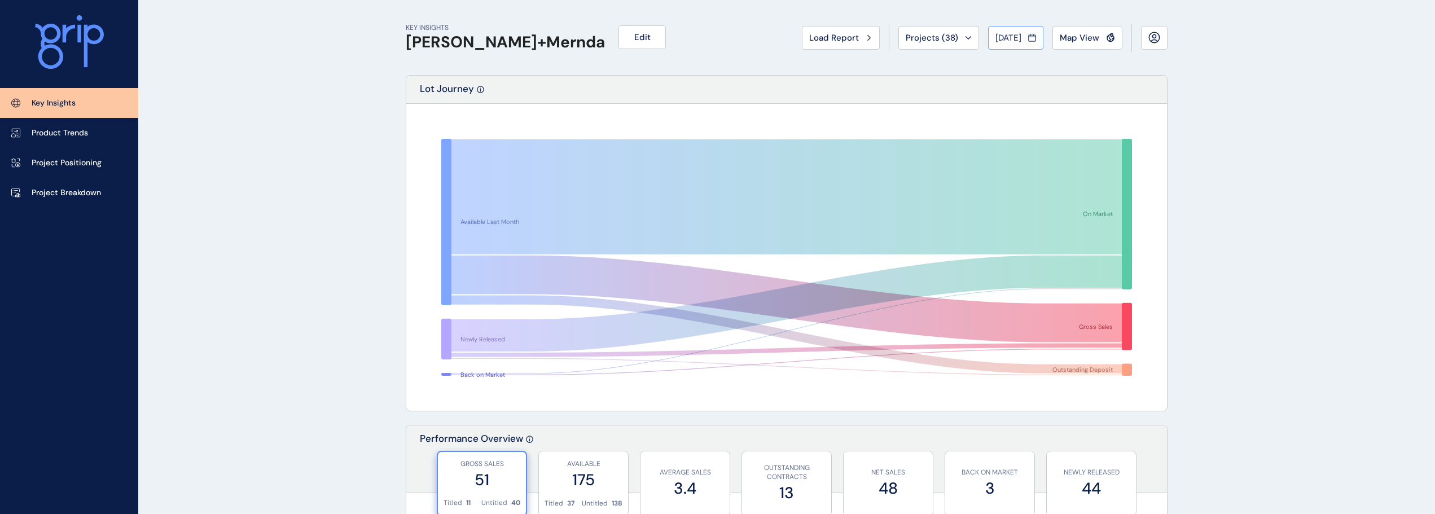
click at [1024, 38] on div "[DATE]" at bounding box center [1015, 37] width 41 height 11
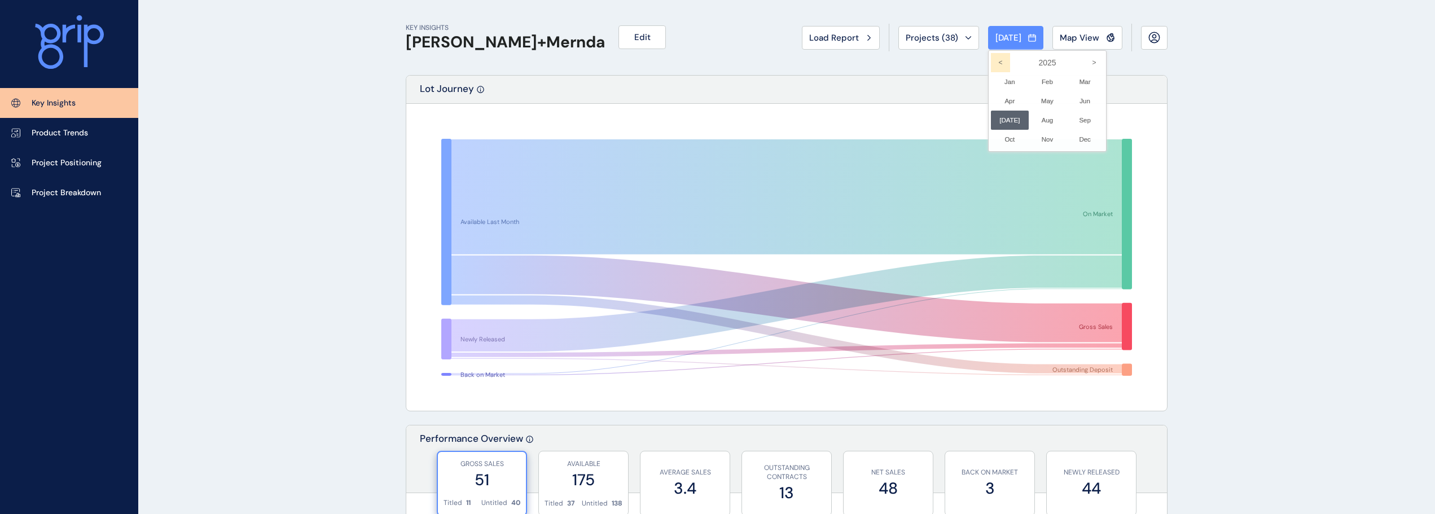
click at [995, 58] on icon "<" at bounding box center [1000, 62] width 19 height 19
click at [1075, 114] on li "Sep No report is available for this period. New months are usually published 5 …" at bounding box center [1085, 120] width 38 height 19
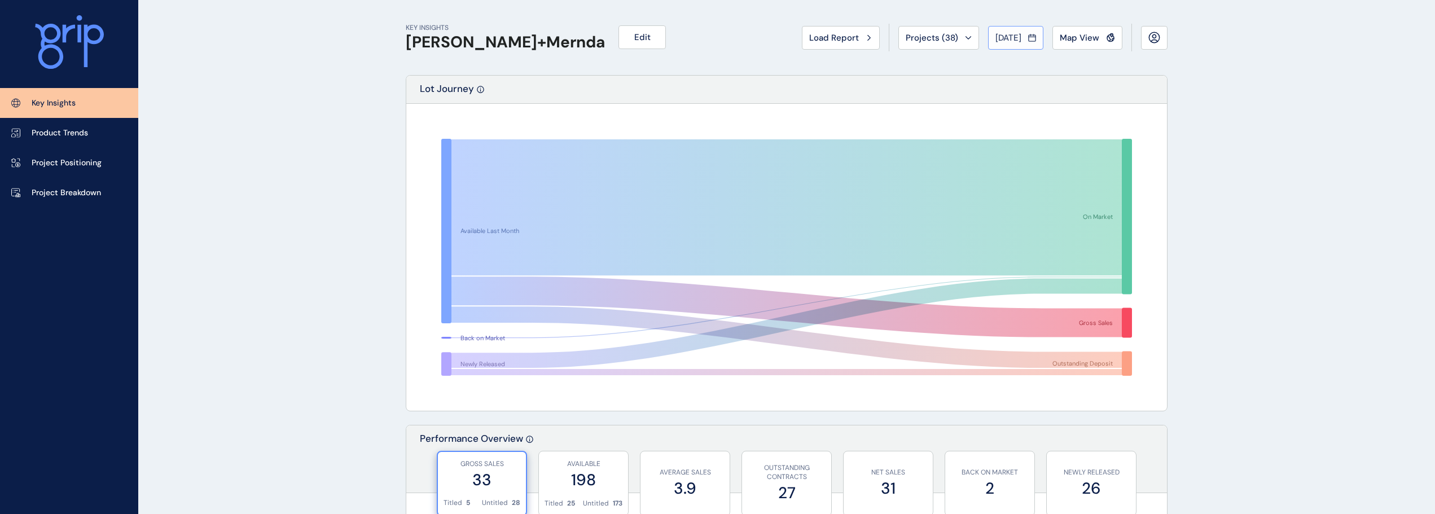
click at [1015, 28] on button "Sep 2023" at bounding box center [1015, 38] width 55 height 24
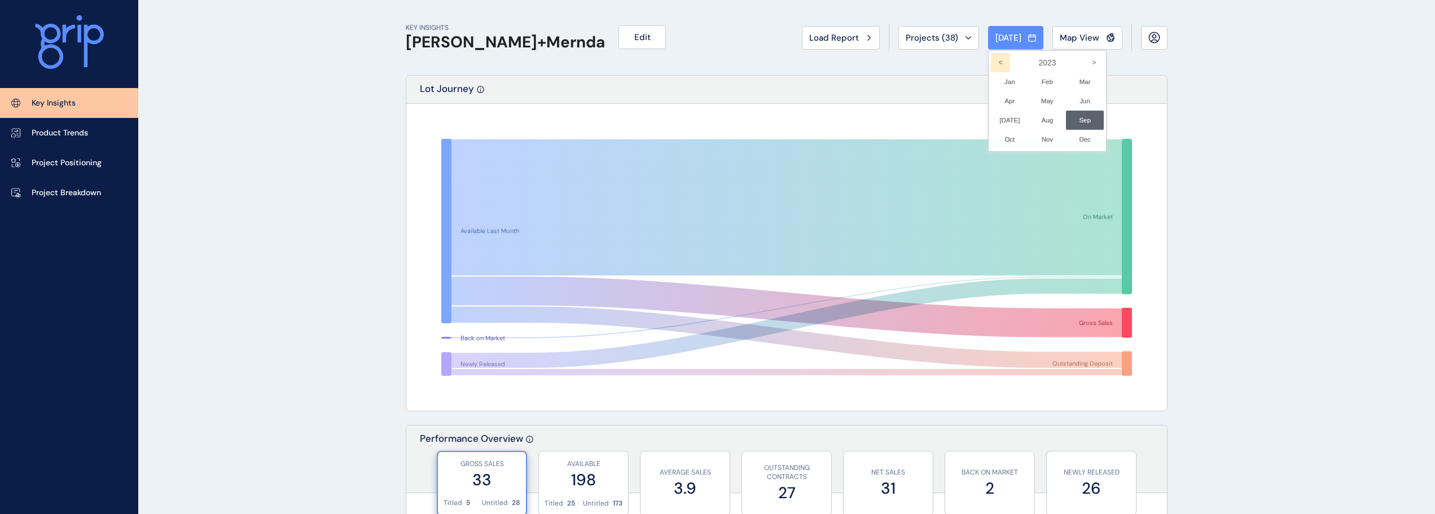
click at [996, 58] on icon "<" at bounding box center [1000, 62] width 19 height 19
click at [1085, 117] on li "Sep No report is available for this period. New months are usually published 5 …" at bounding box center [1085, 120] width 38 height 19
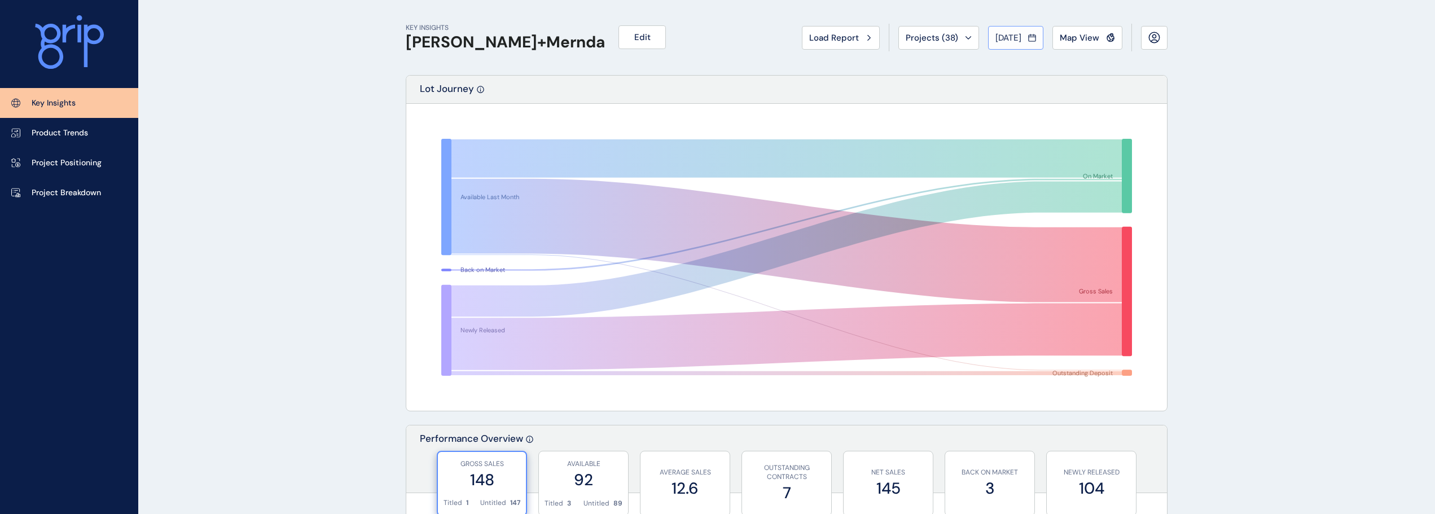
click at [1032, 44] on button "Sep 2021" at bounding box center [1015, 38] width 55 height 24
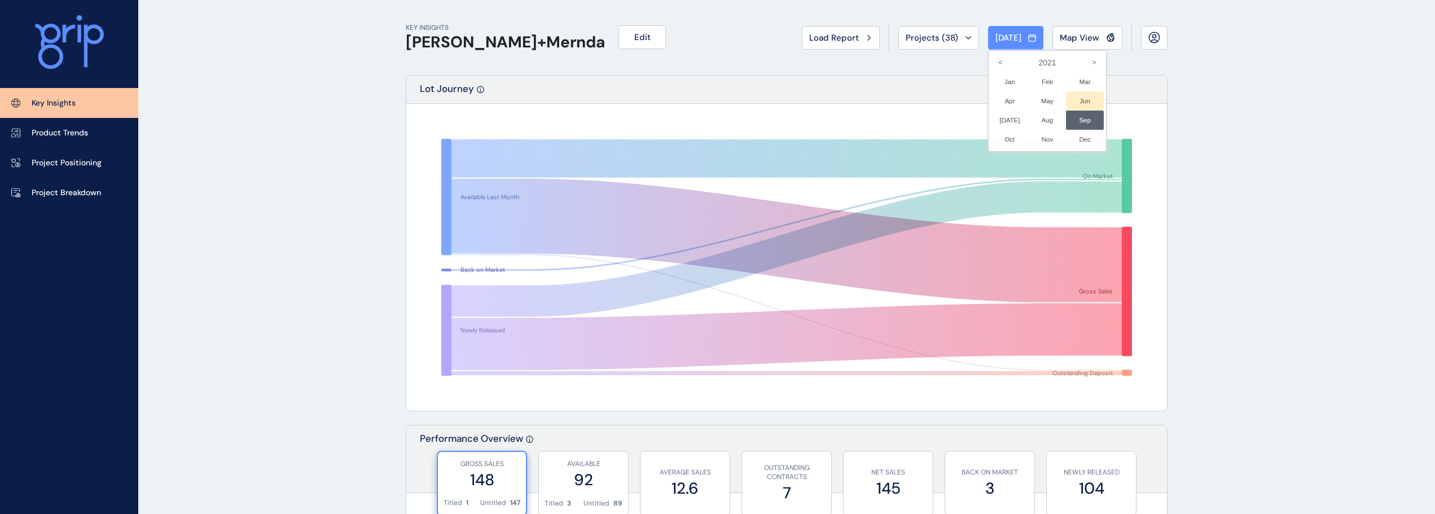
click at [1072, 99] on li "Jun No report is available for this period. New months are usually published 5 …" at bounding box center [1085, 100] width 38 height 19
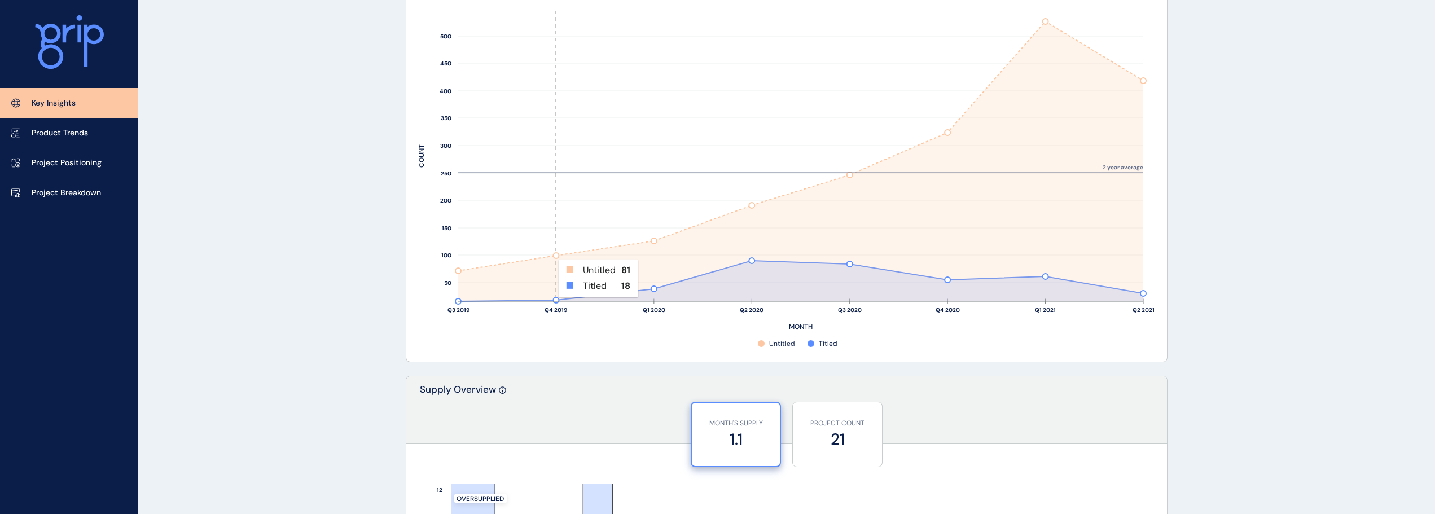
scroll to position [282, 0]
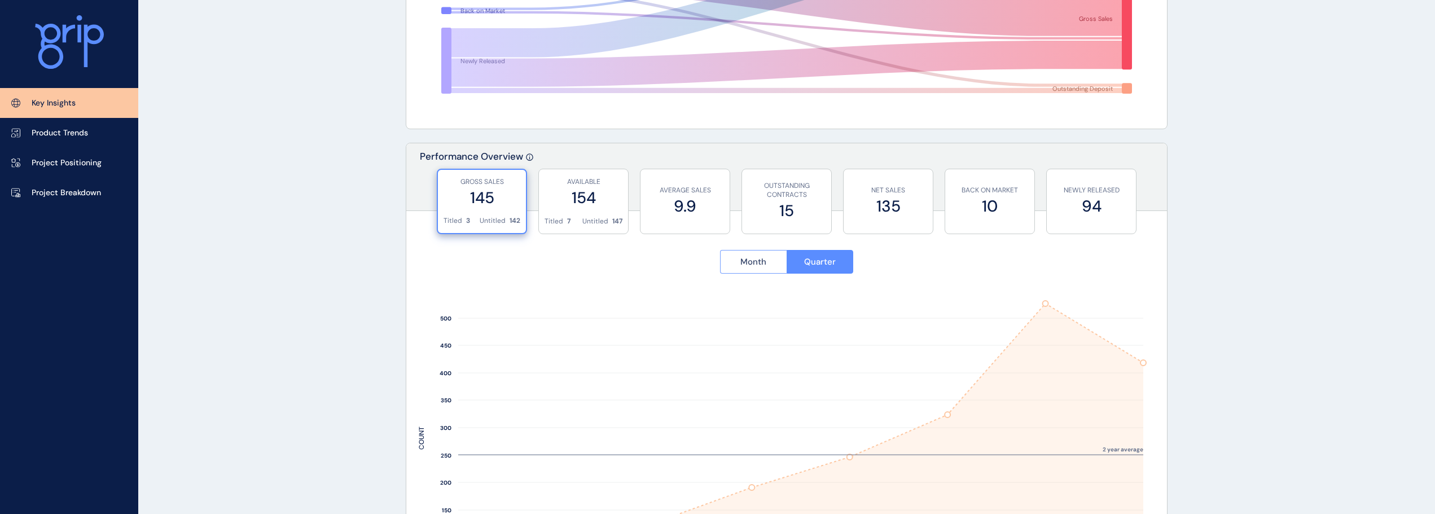
click at [751, 258] on span "Month" at bounding box center [753, 261] width 26 height 11
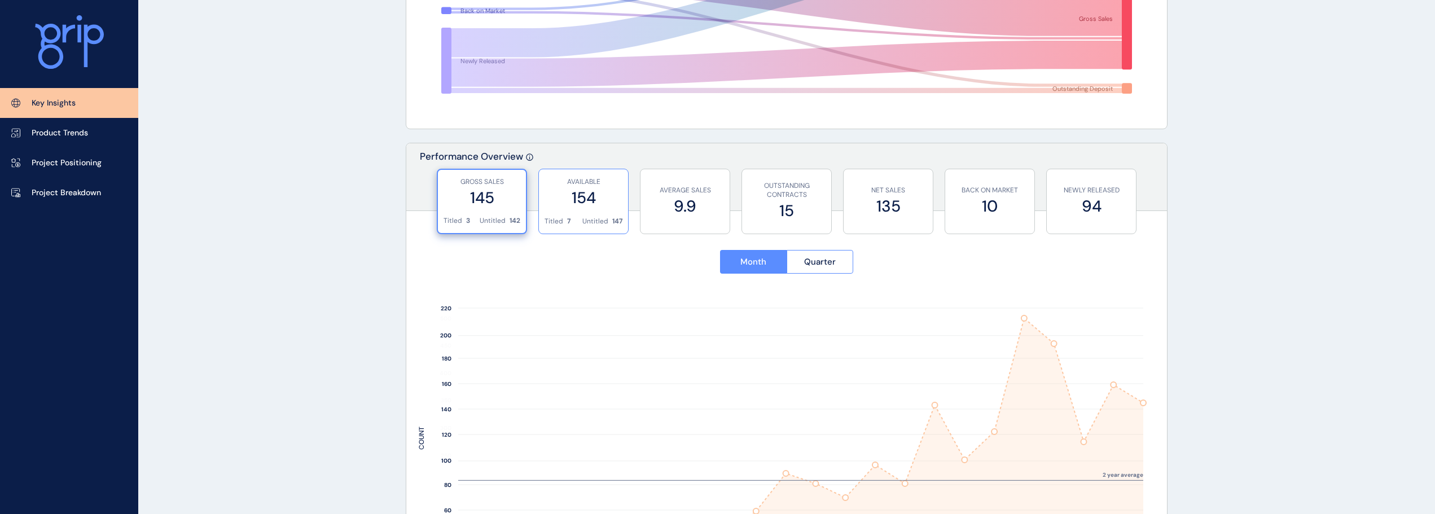
click at [599, 199] on label "154" at bounding box center [583, 198] width 78 height 22
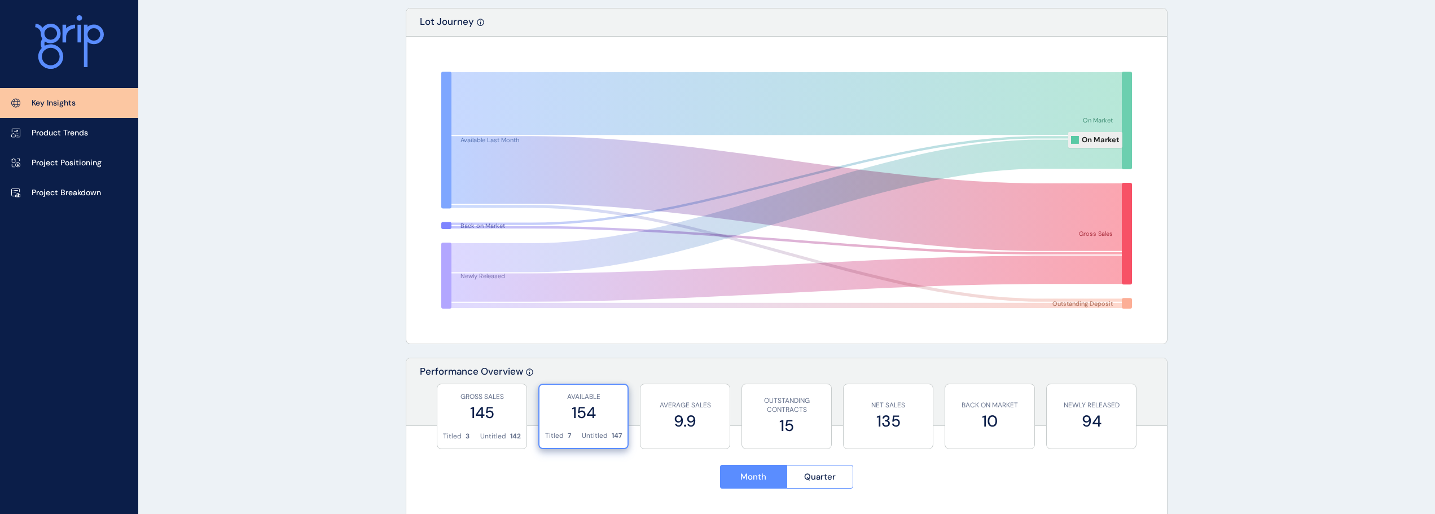
scroll to position [0, 0]
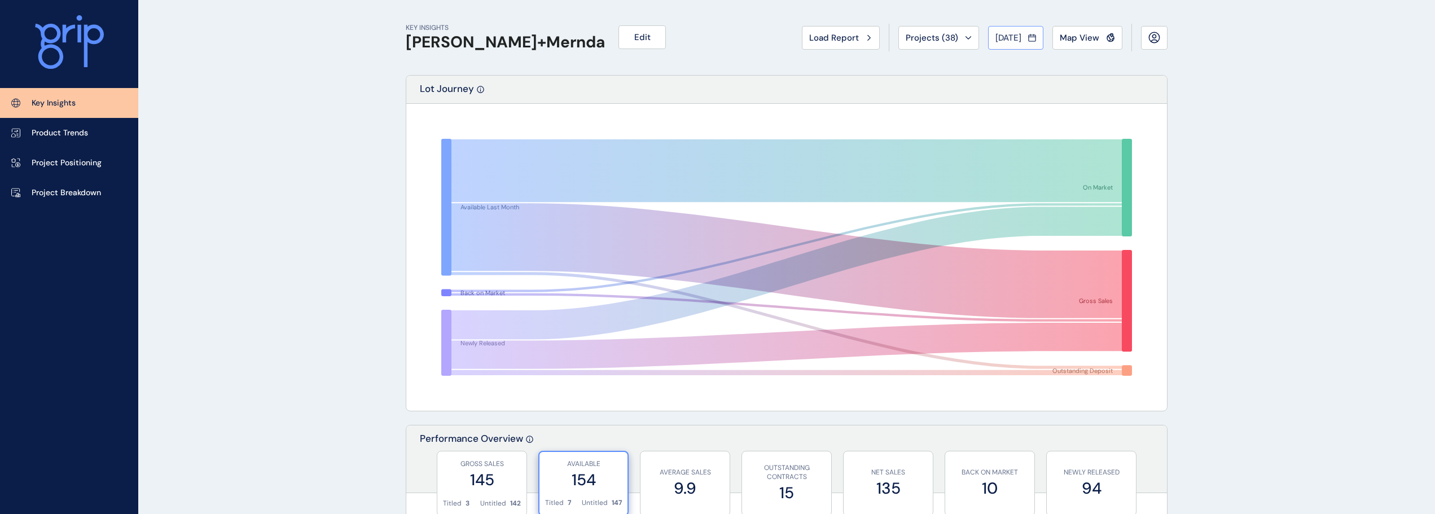
click at [1016, 43] on span "Jun 2021" at bounding box center [1008, 37] width 26 height 11
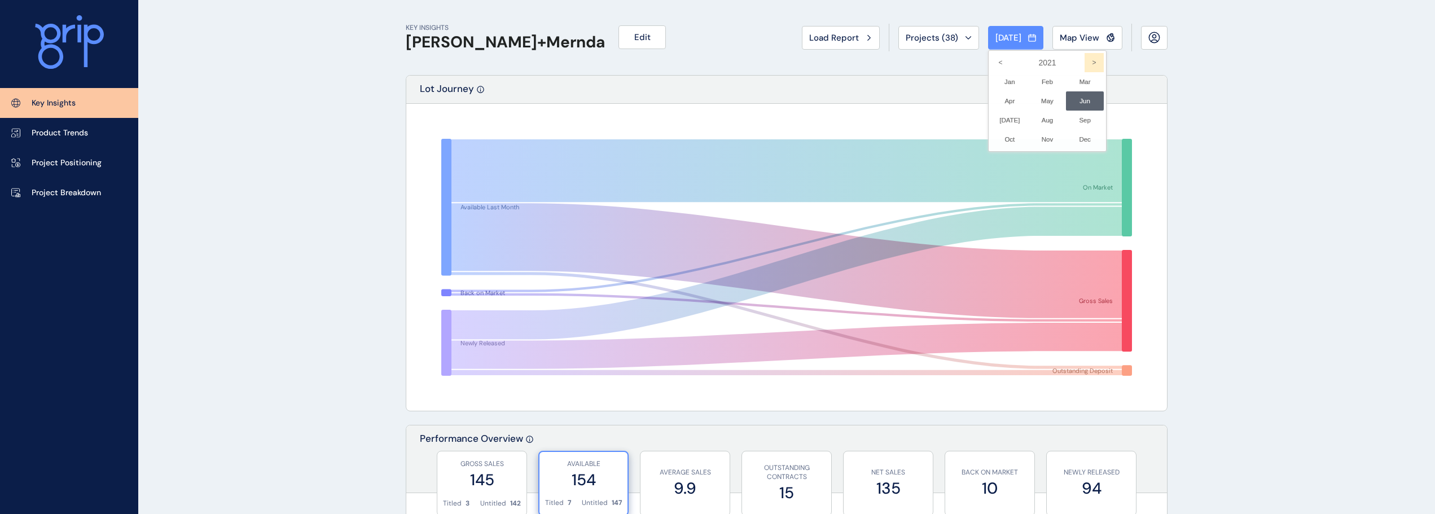
click at [1084, 65] on icon ">" at bounding box center [1093, 62] width 19 height 19
click at [1084, 67] on icon ">" at bounding box center [1093, 62] width 19 height 19
click at [1084, 69] on icon ">" at bounding box center [1093, 62] width 19 height 19
click at [1010, 120] on li "Jul No report is available for this period. New months are usually published 5 …" at bounding box center [1010, 120] width 38 height 19
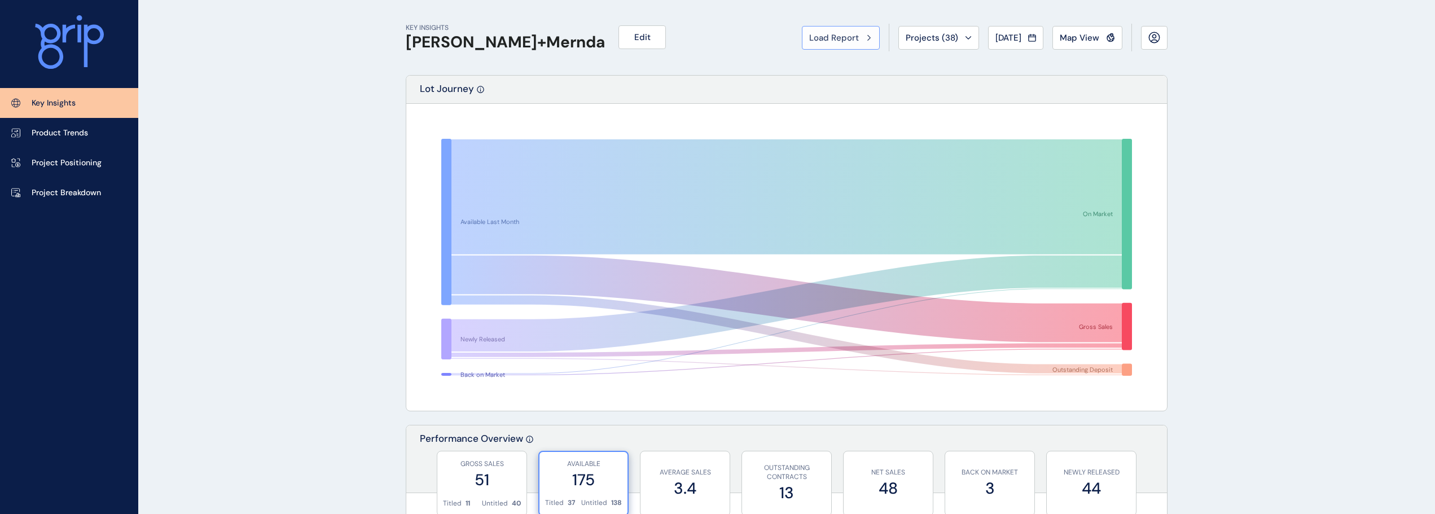
click at [829, 31] on button "Load Report" at bounding box center [841, 38] width 78 height 24
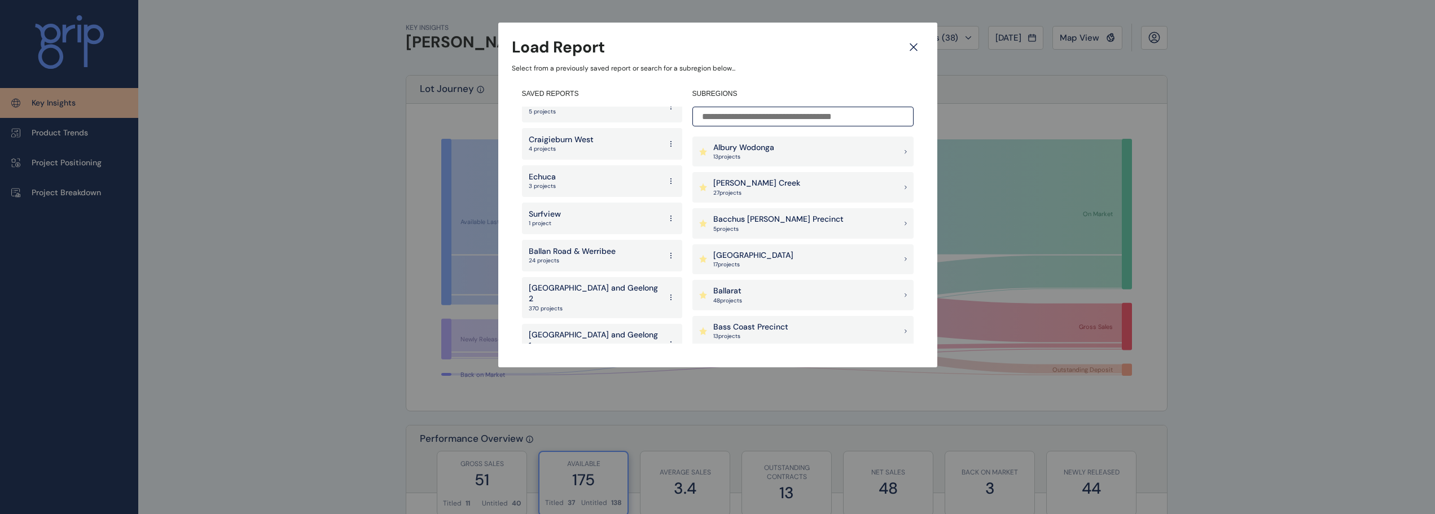
scroll to position [2075, 0]
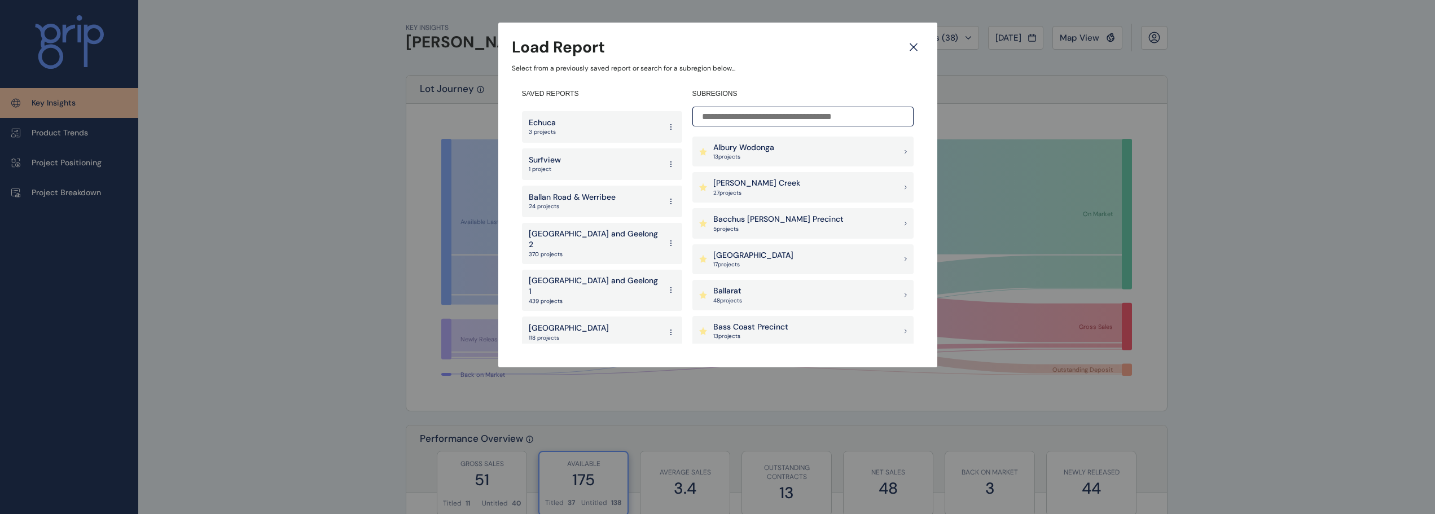
click at [561, 334] on p "118 projects" at bounding box center [569, 338] width 80 height 8
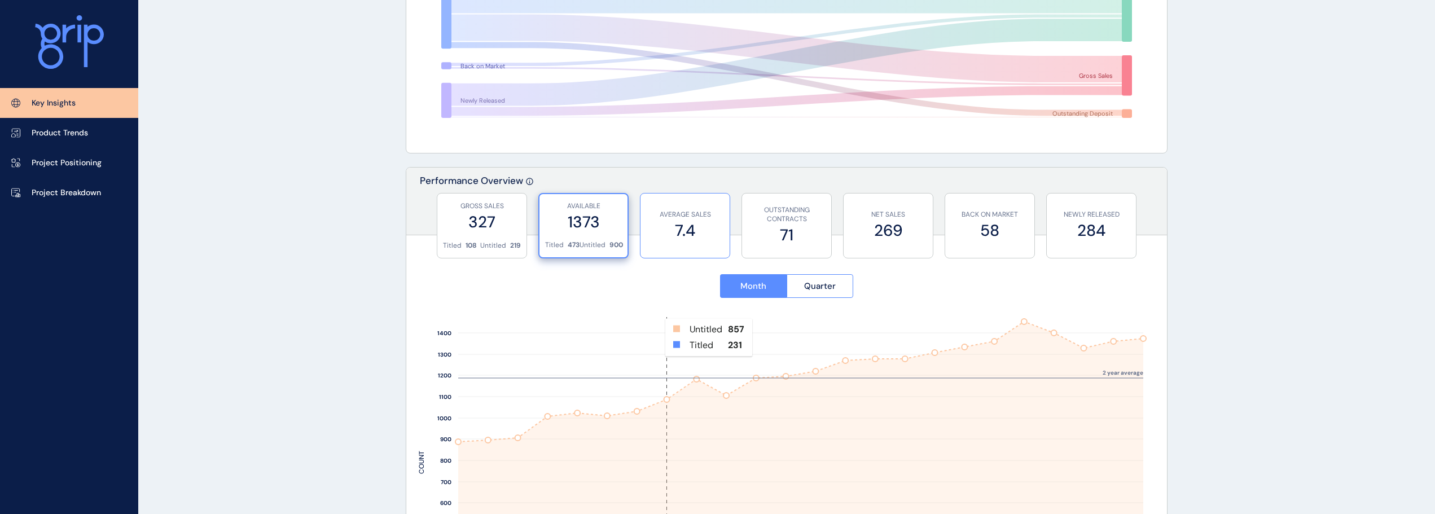
scroll to position [395, 0]
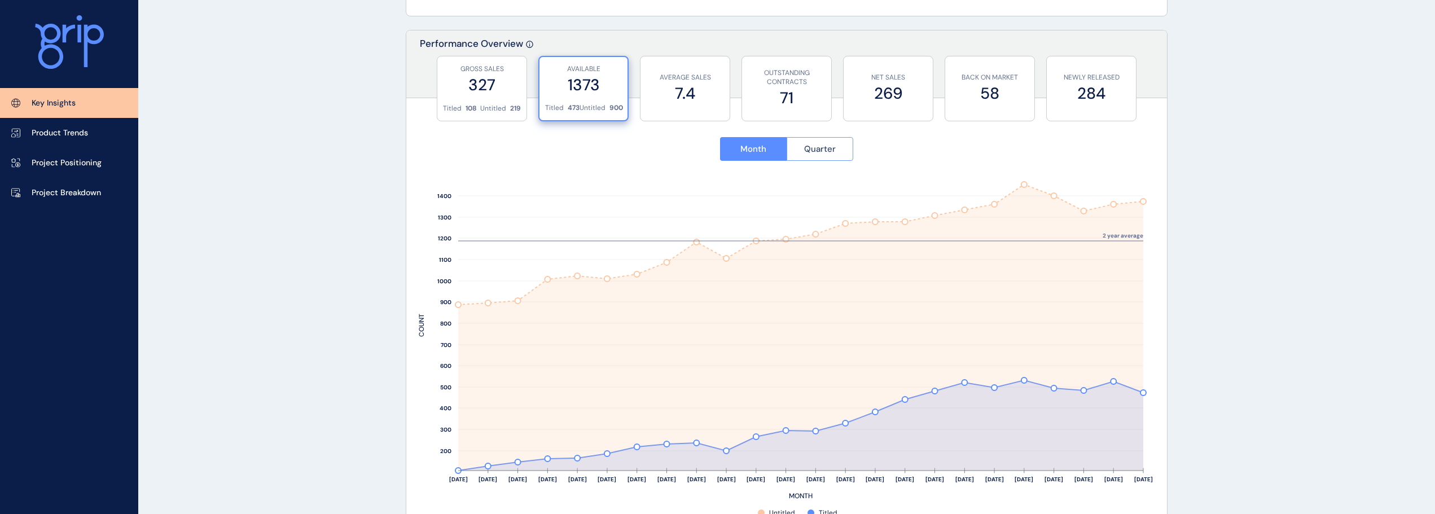
click at [802, 151] on button "Quarter" at bounding box center [819, 149] width 67 height 24
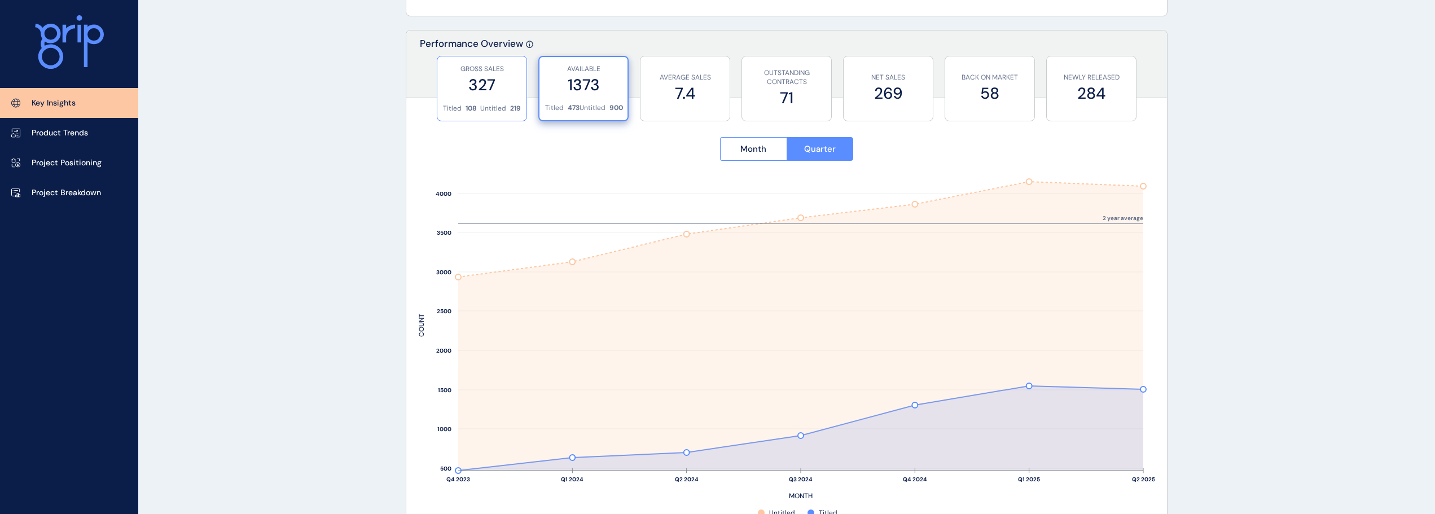
click at [483, 81] on label "327" at bounding box center [482, 85] width 78 height 22
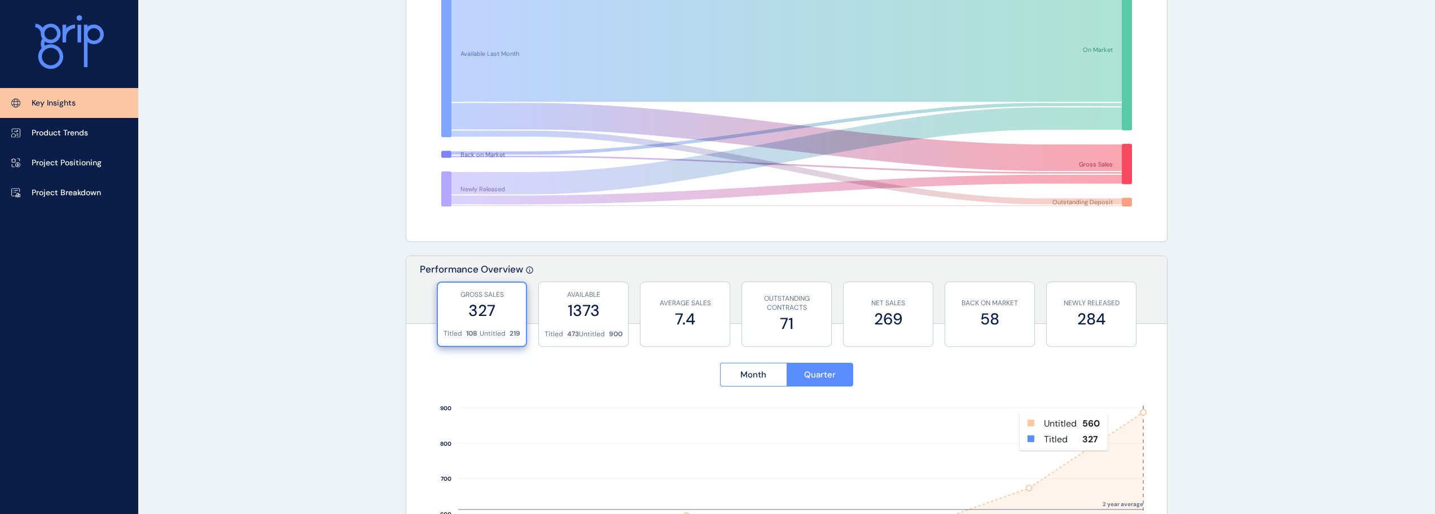
scroll to position [0, 0]
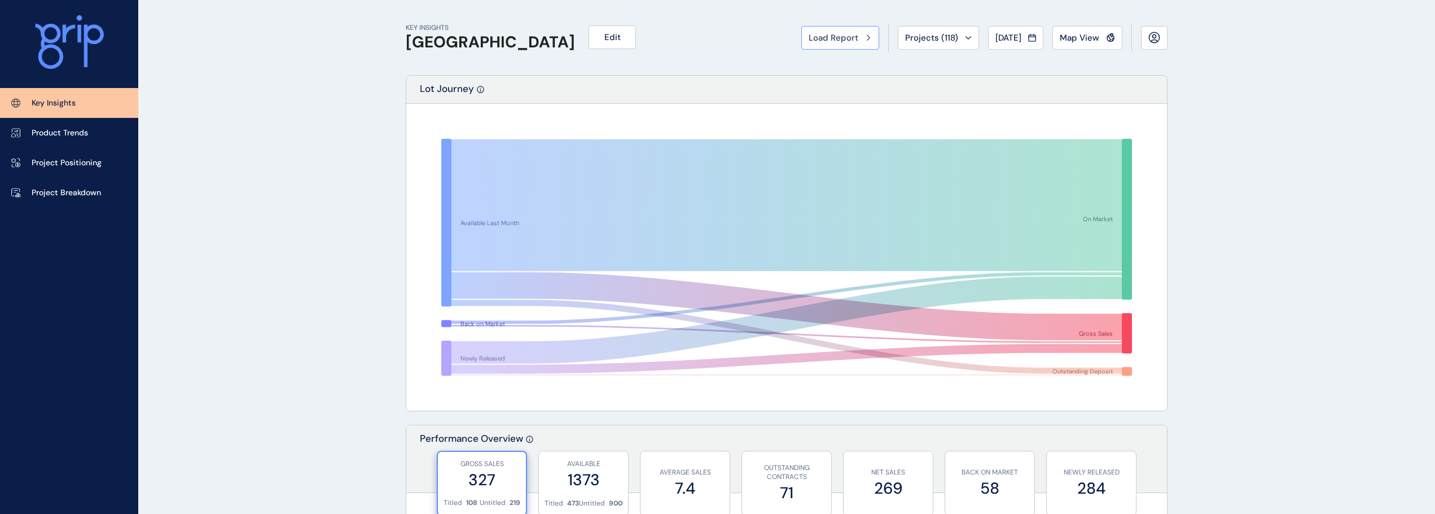
click at [829, 36] on span "Load Report" at bounding box center [833, 37] width 50 height 11
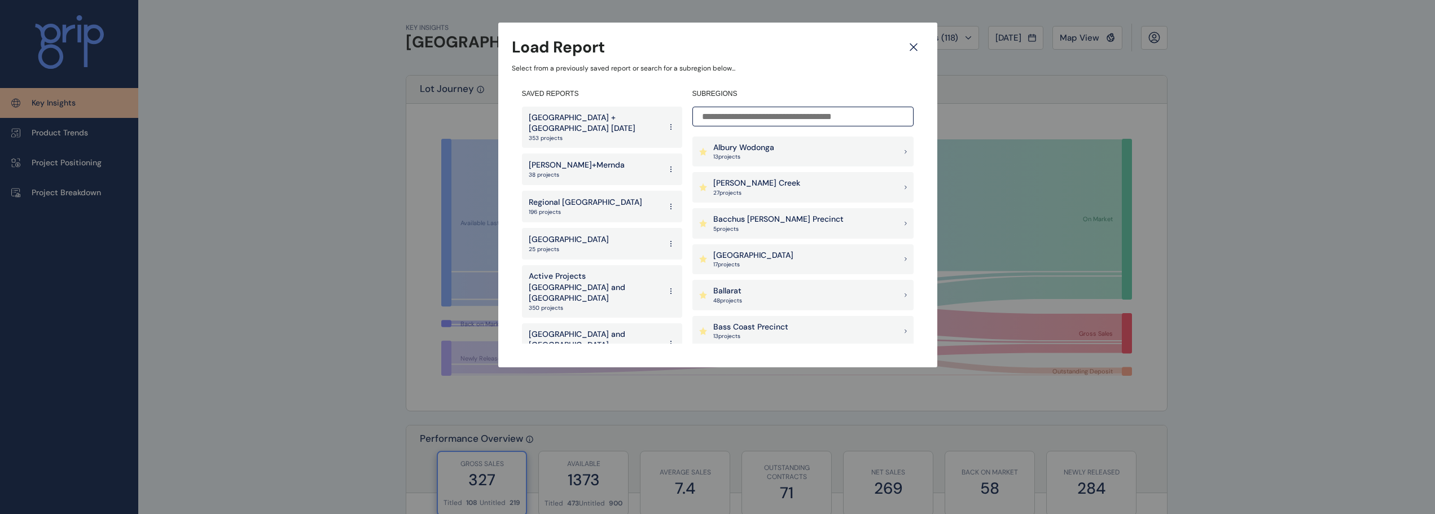
click at [911, 47] on icon at bounding box center [913, 47] width 20 height 20
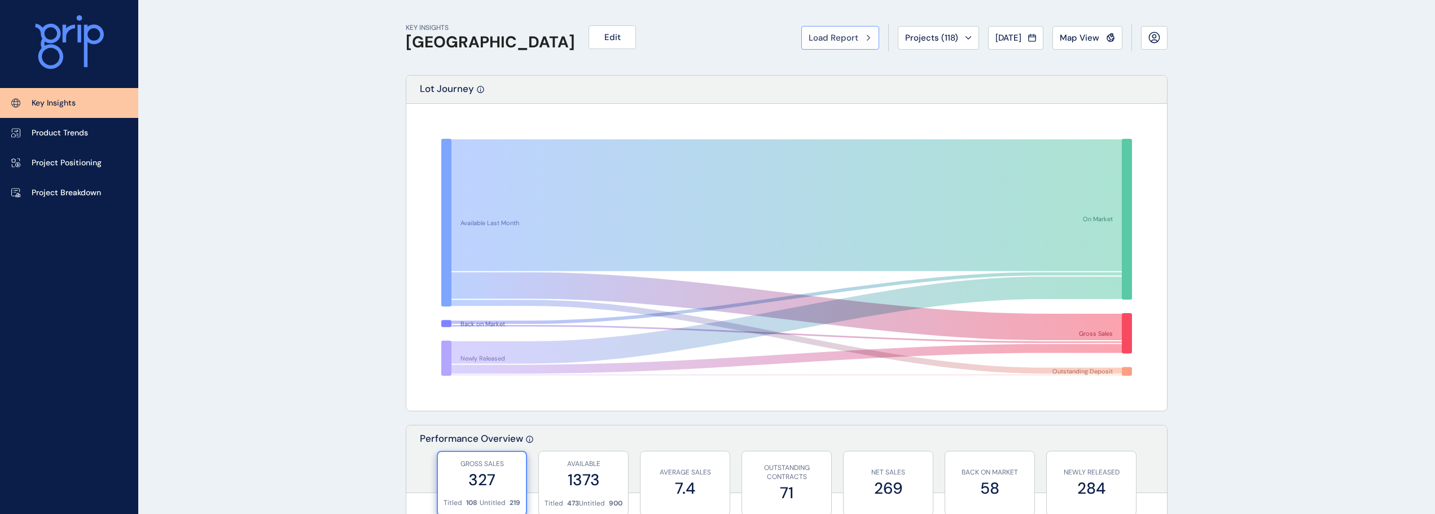
click at [843, 36] on span "Load Report" at bounding box center [833, 37] width 50 height 11
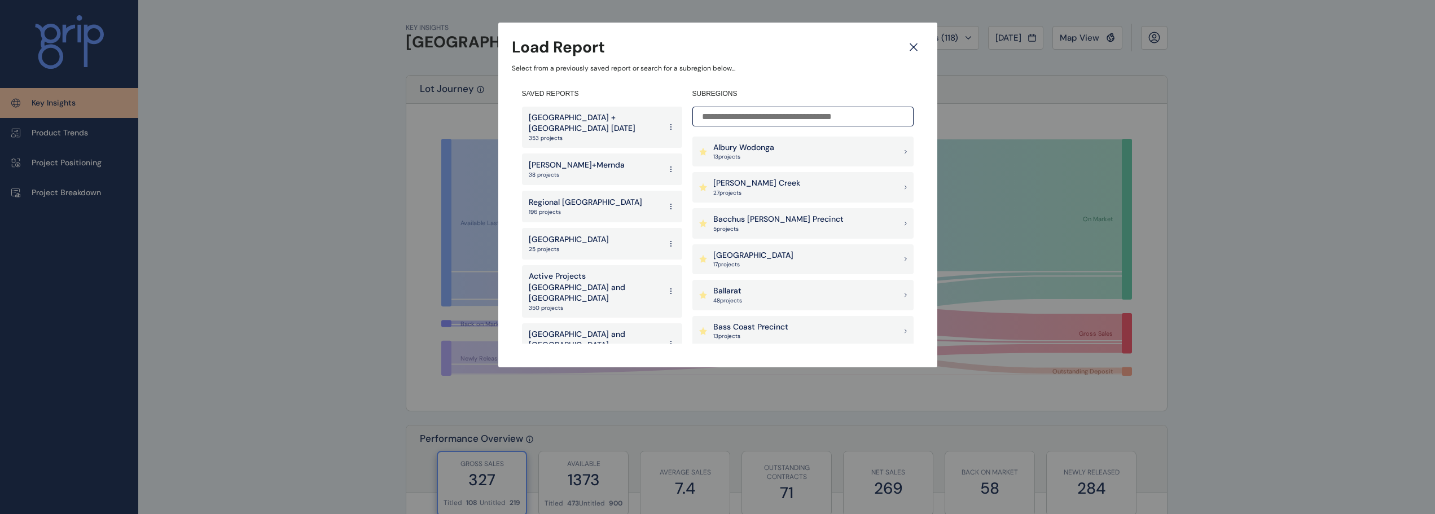
click at [920, 43] on icon at bounding box center [913, 47] width 20 height 20
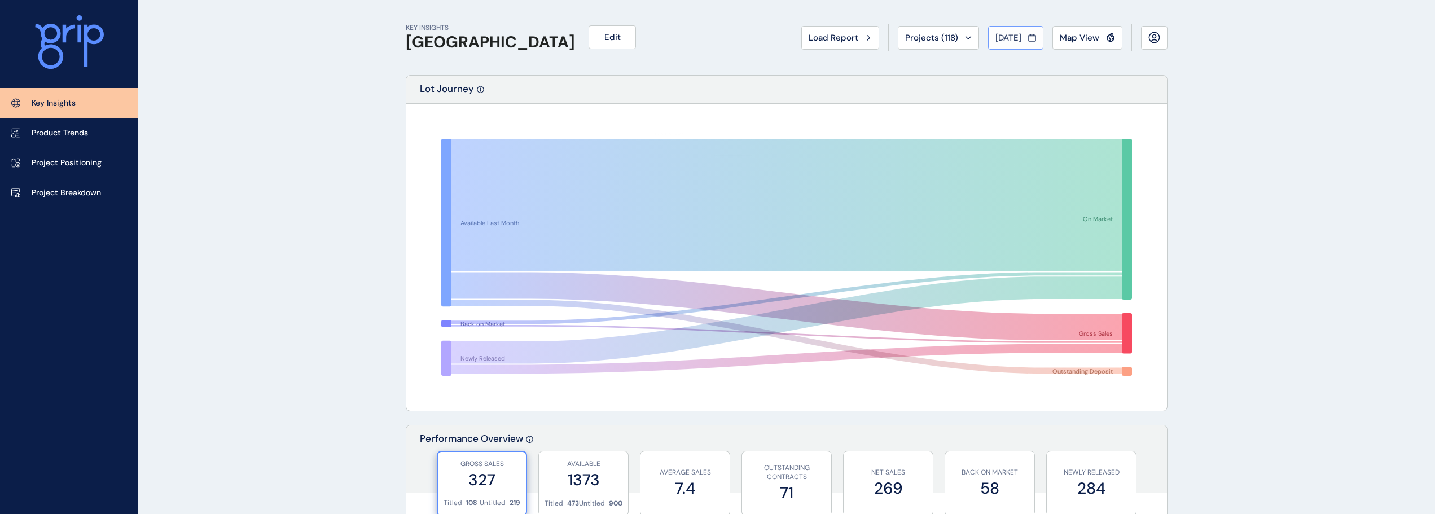
click at [1017, 30] on button "[DATE]" at bounding box center [1015, 38] width 55 height 24
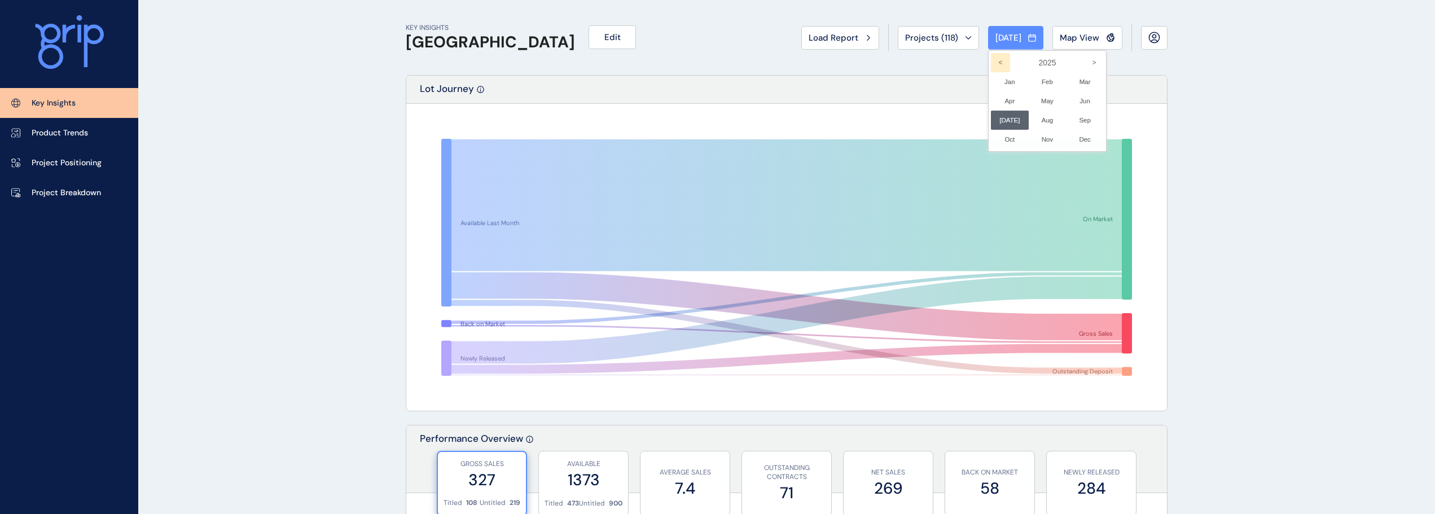
click at [991, 58] on icon "<" at bounding box center [1000, 62] width 19 height 19
click at [991, 62] on icon "<" at bounding box center [1000, 62] width 19 height 19
click at [1084, 113] on li "Sep No report is available for this period. New months are usually published 5 …" at bounding box center [1085, 120] width 38 height 19
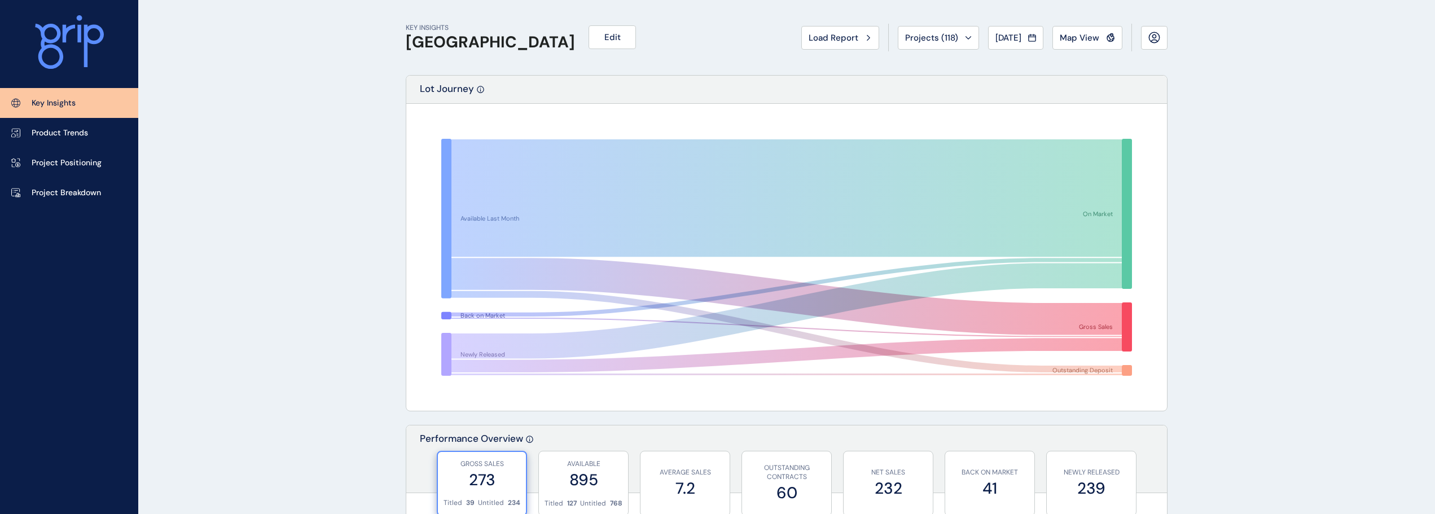
scroll to position [338, 0]
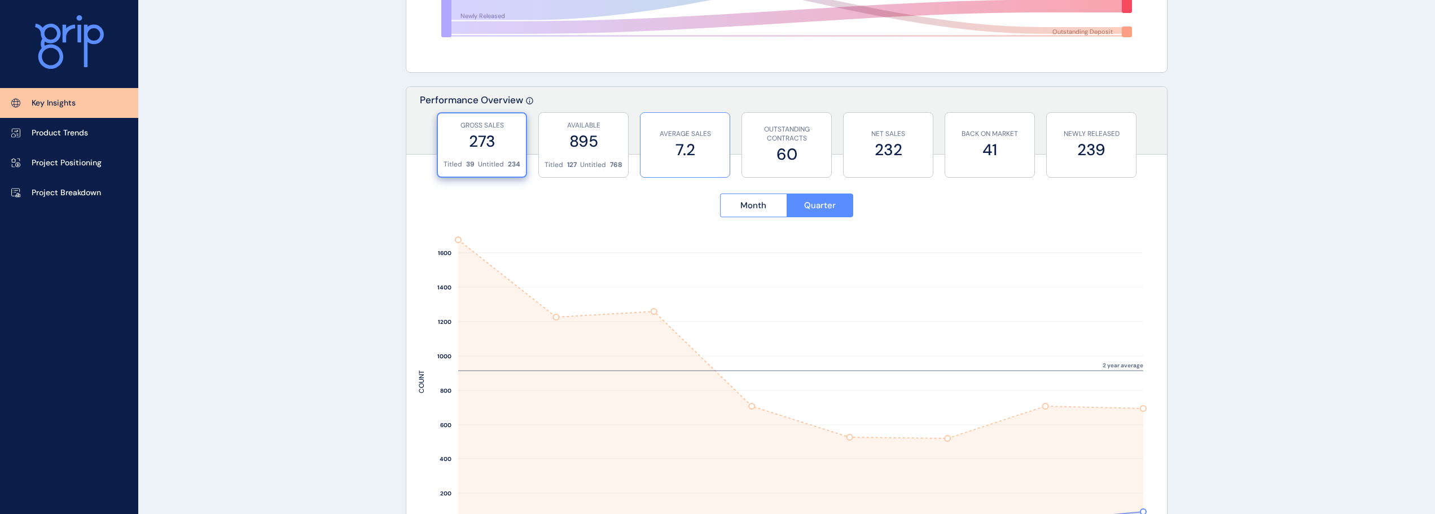
click at [693, 143] on label "7.2" at bounding box center [685, 150] width 78 height 22
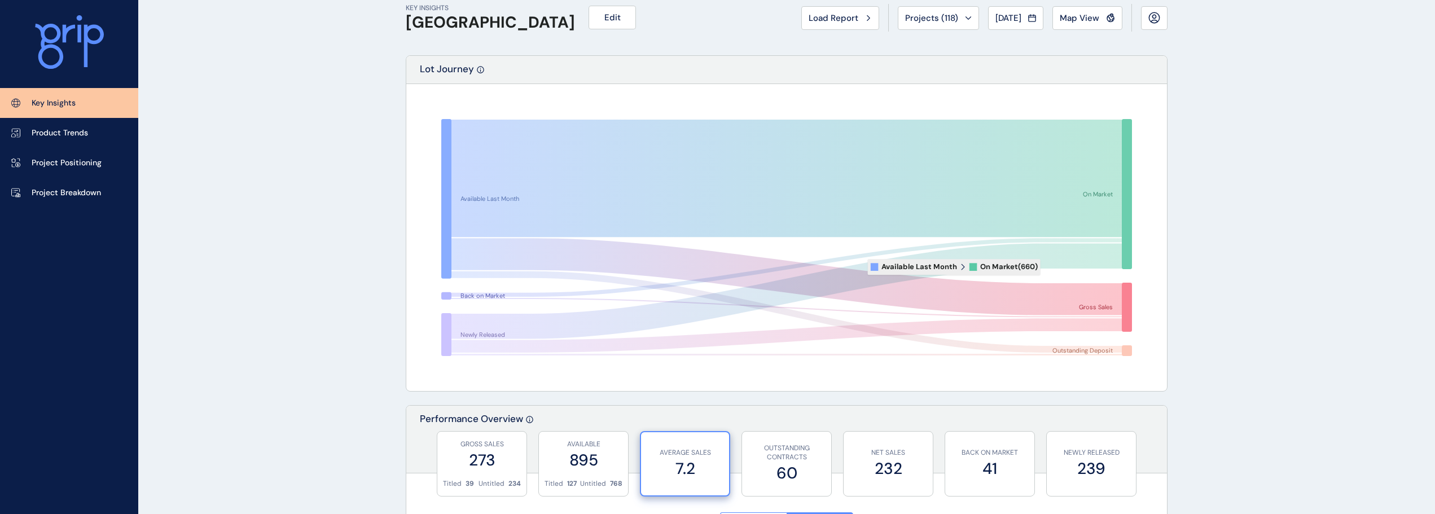
scroll to position [0, 0]
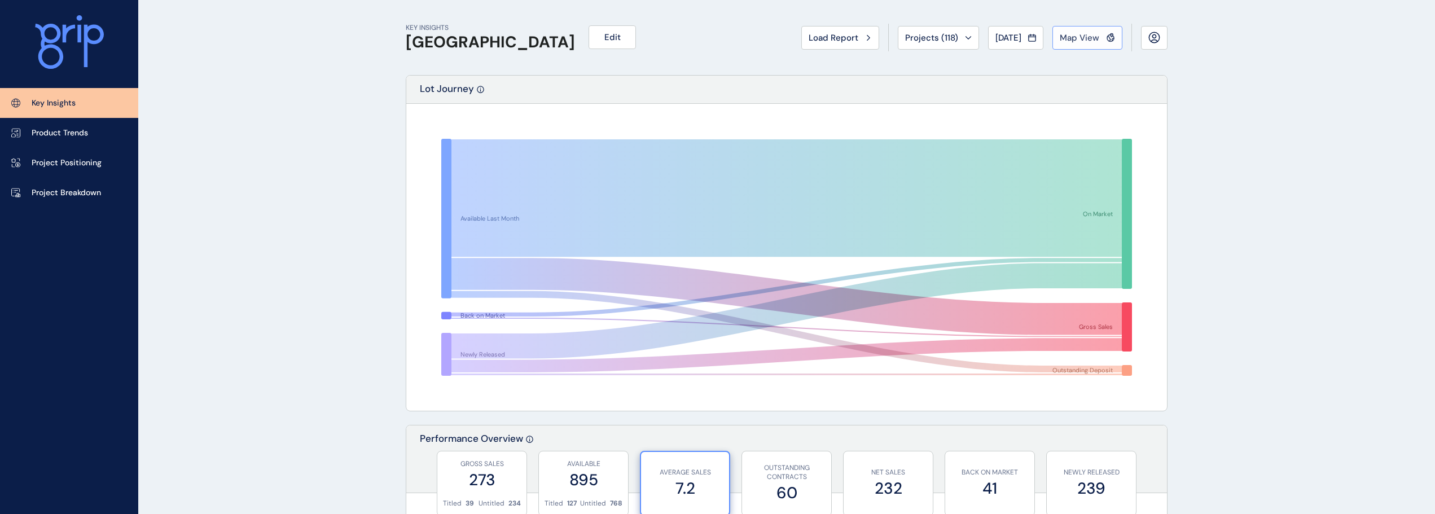
click at [1067, 30] on button "Map View" at bounding box center [1087, 38] width 70 height 24
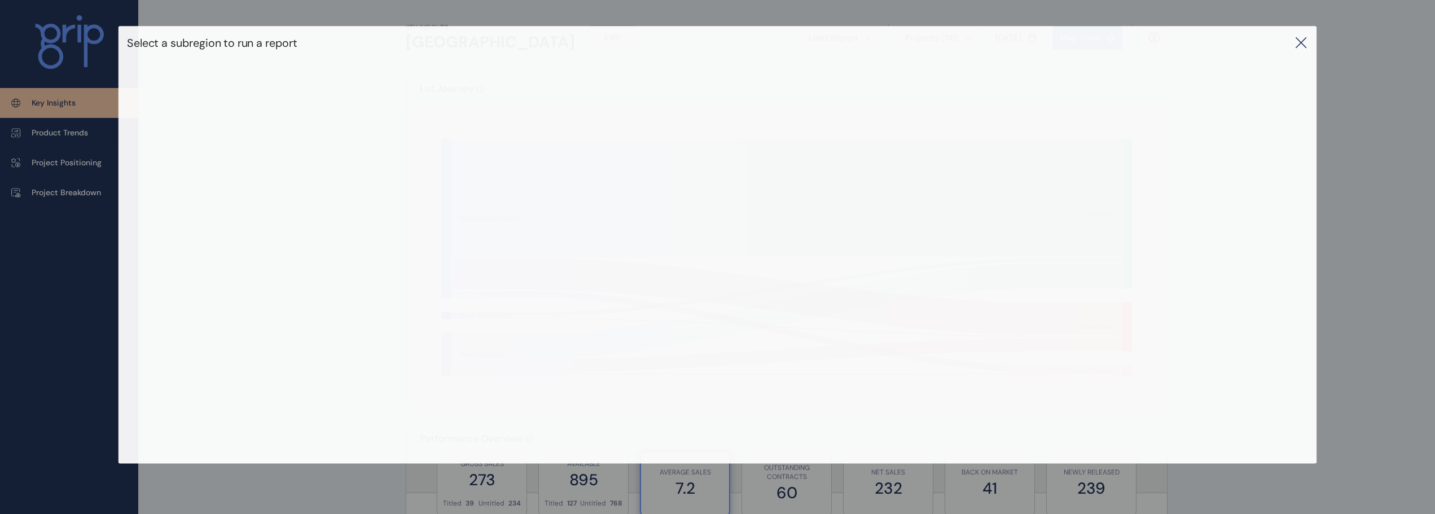
click at [1306, 47] on icon at bounding box center [1301, 43] width 14 height 14
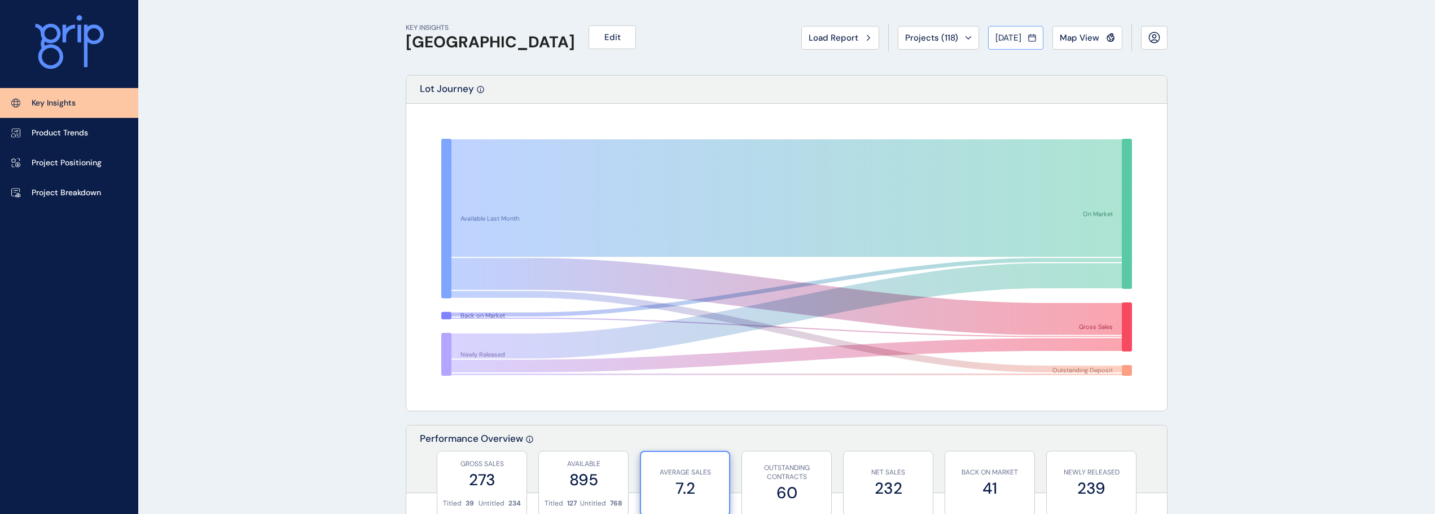
click at [1013, 36] on span "Sep 2023" at bounding box center [1008, 37] width 26 height 11
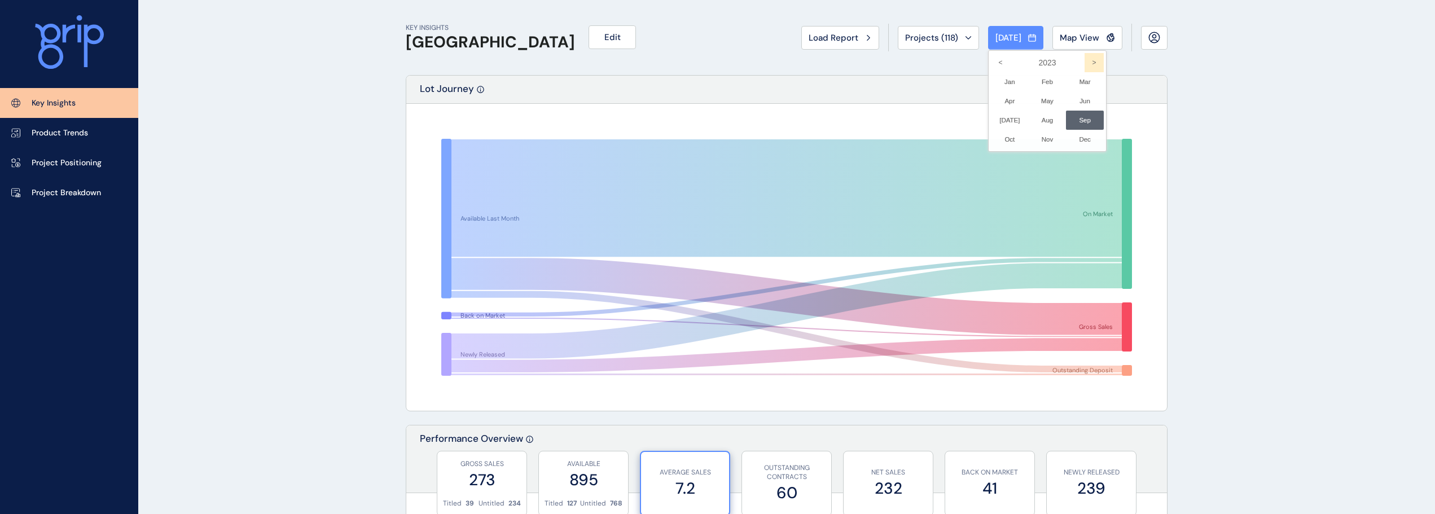
click at [1088, 59] on icon ">" at bounding box center [1093, 62] width 19 height 19
click at [1077, 98] on li "Jun No report is available for this period. New months are usually published 5 …" at bounding box center [1085, 100] width 38 height 19
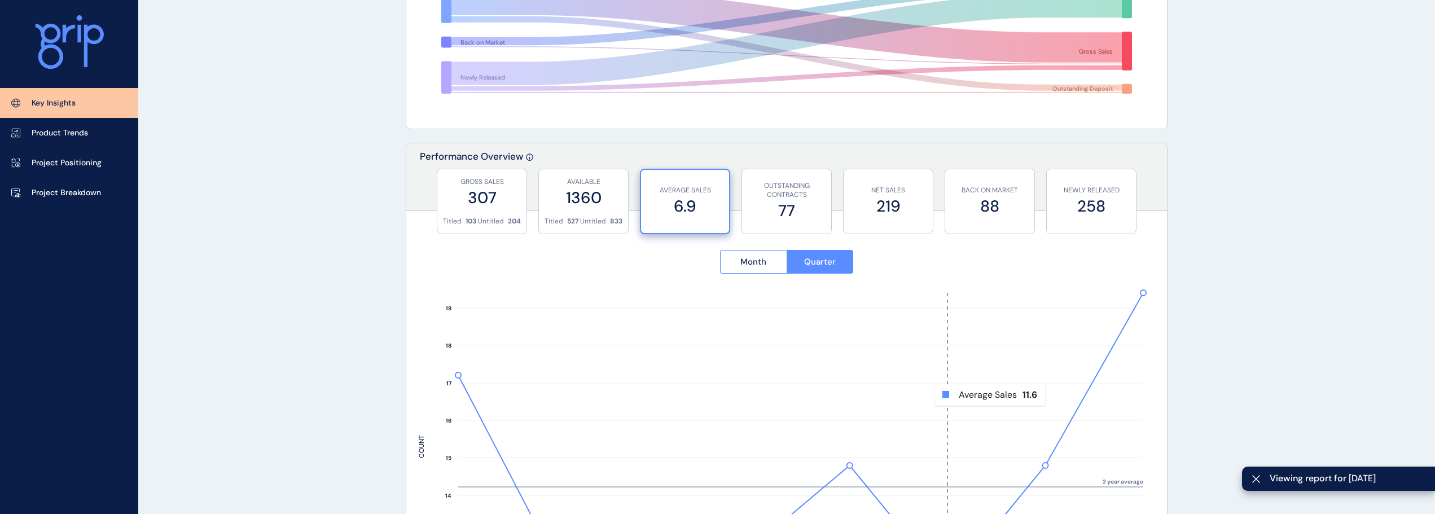
scroll to position [508, 0]
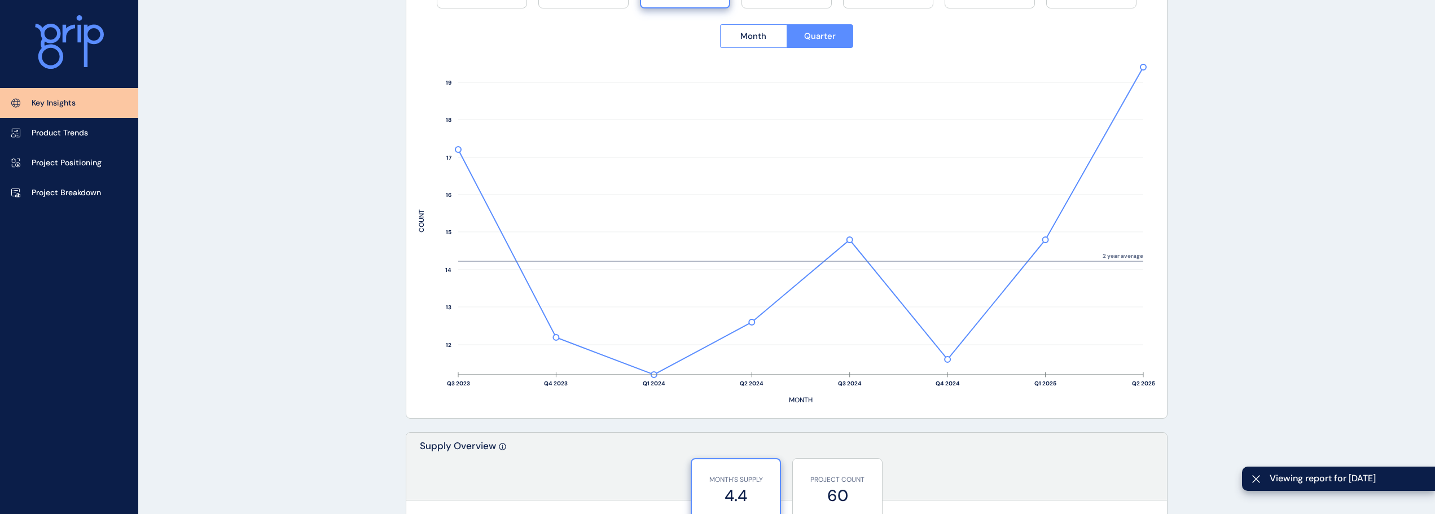
click at [732, 36] on button "Month" at bounding box center [753, 36] width 67 height 24
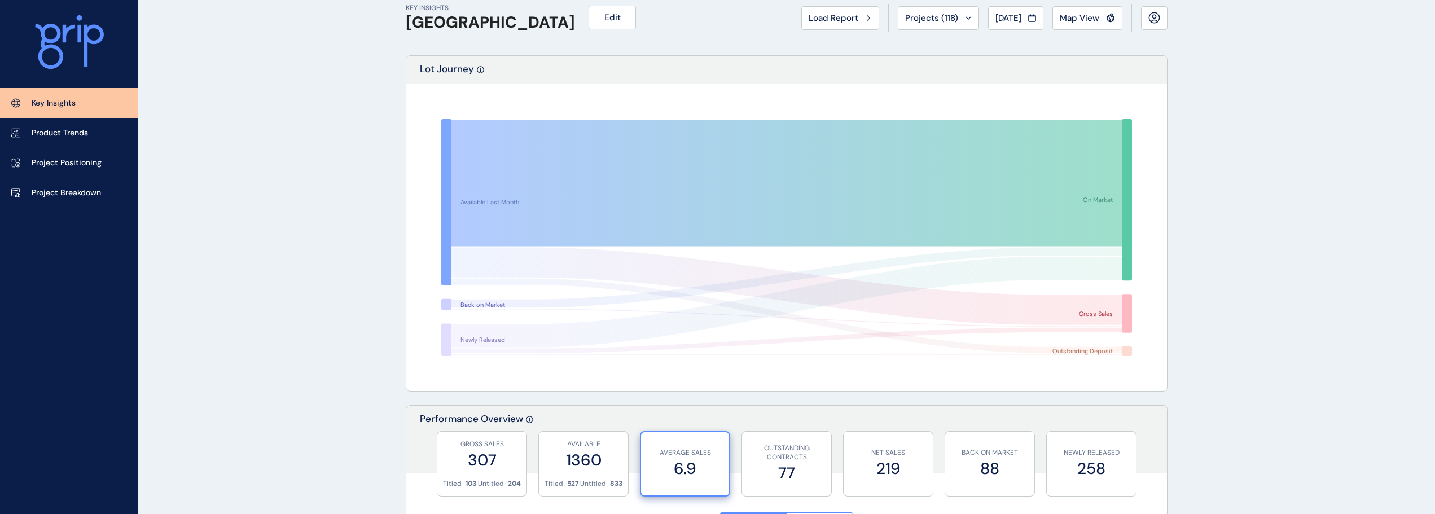
scroll to position [0, 0]
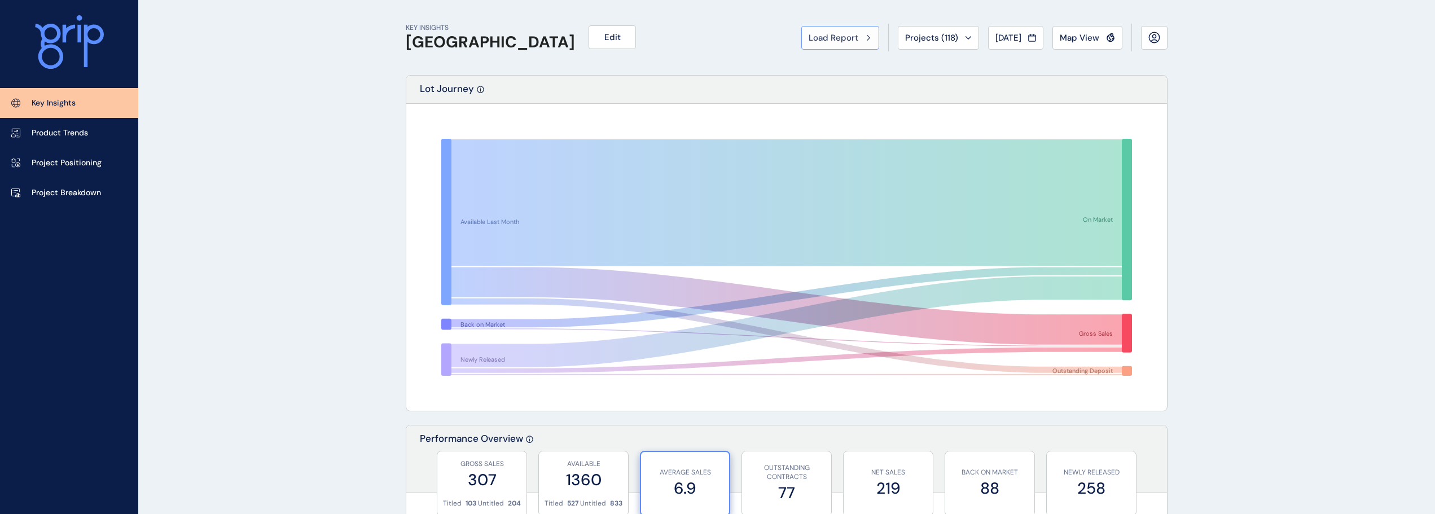
click at [839, 41] on span "Load Report" at bounding box center [833, 37] width 50 height 11
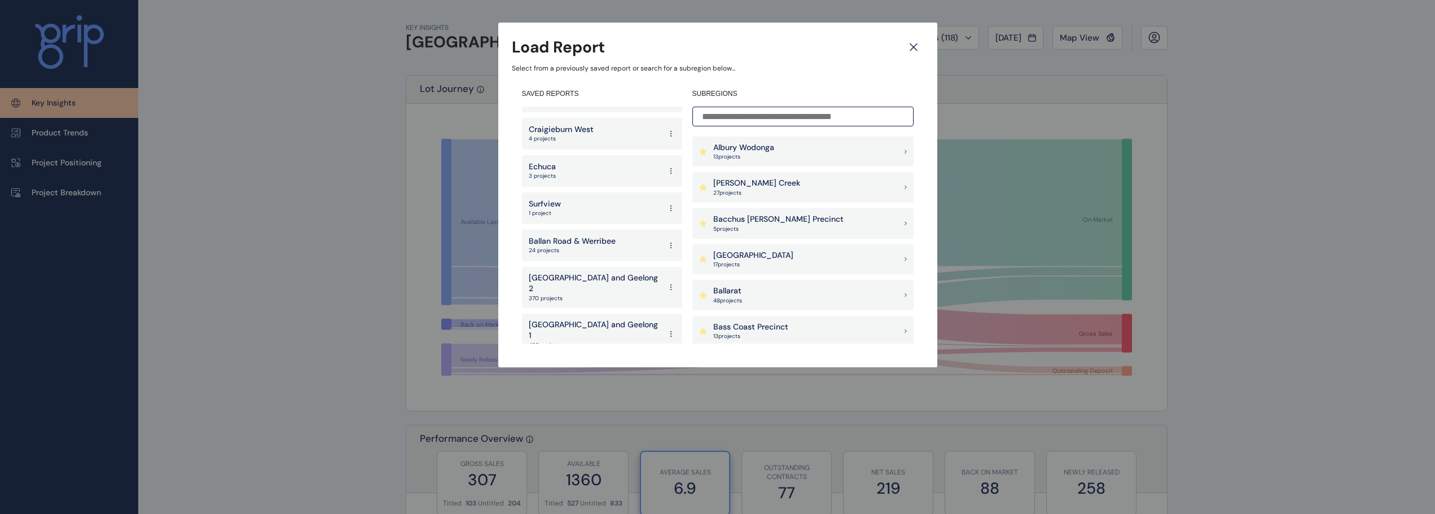
scroll to position [2075, 0]
click at [558, 397] on p "West" at bounding box center [545, 402] width 33 height 11
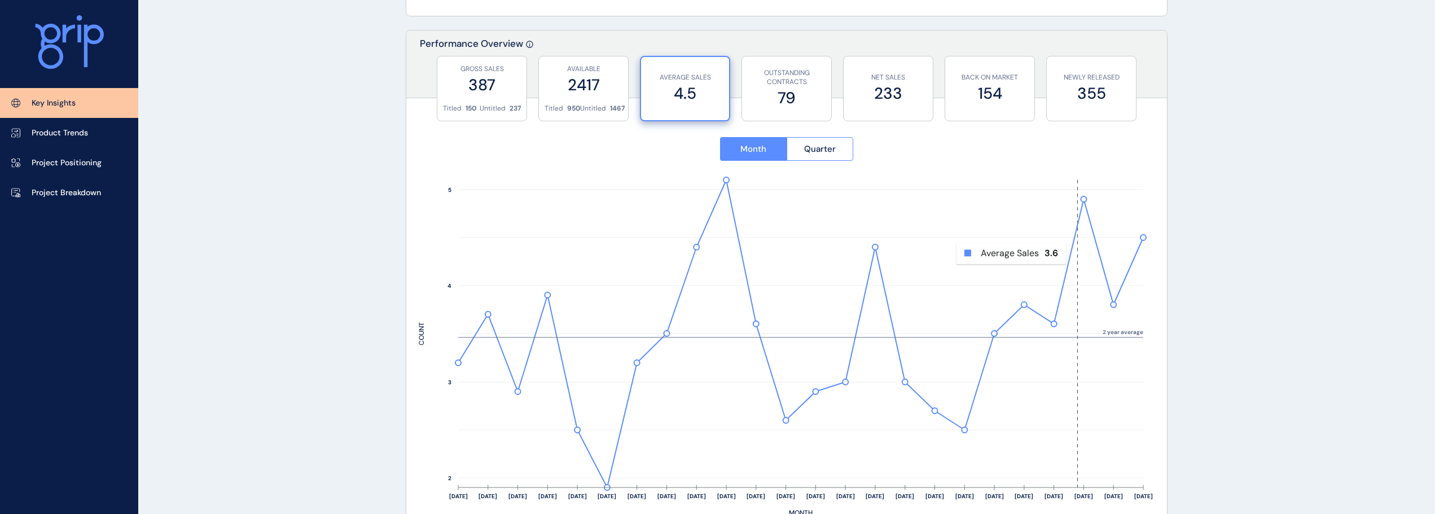
scroll to position [282, 0]
